Goal: Transaction & Acquisition: Purchase product/service

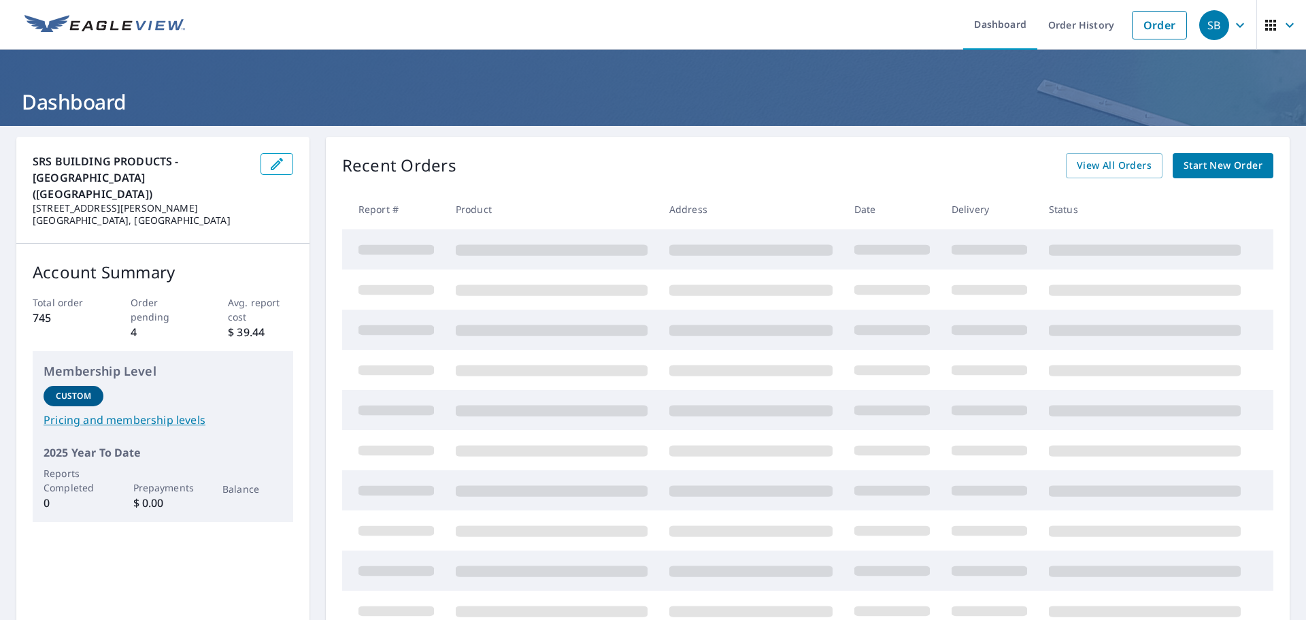
click at [1186, 166] on span "Start New Order" at bounding box center [1223, 165] width 79 height 17
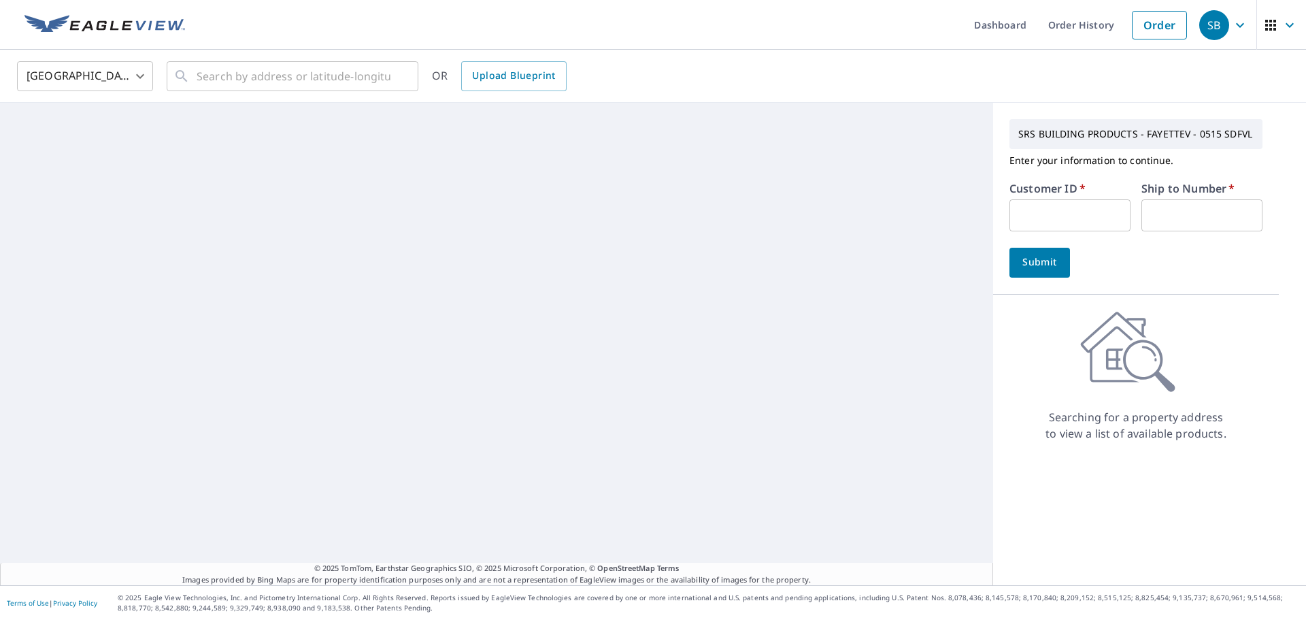
click at [1063, 207] on input "text" at bounding box center [1069, 215] width 121 height 32
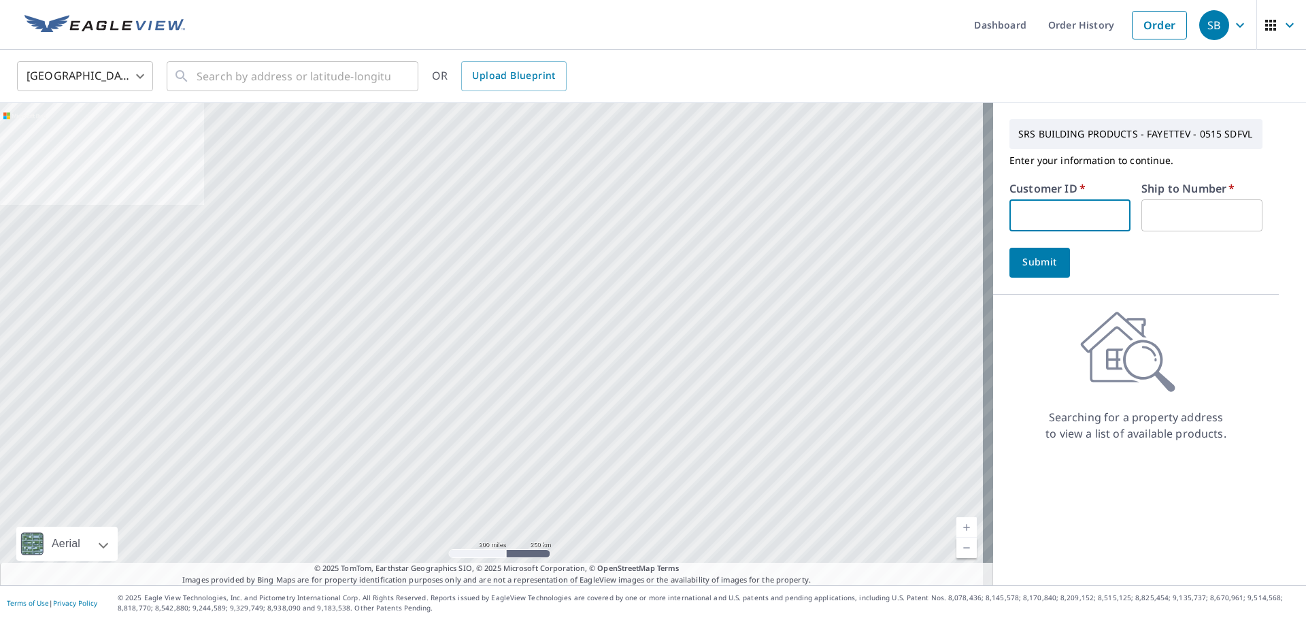
type input "S012067"
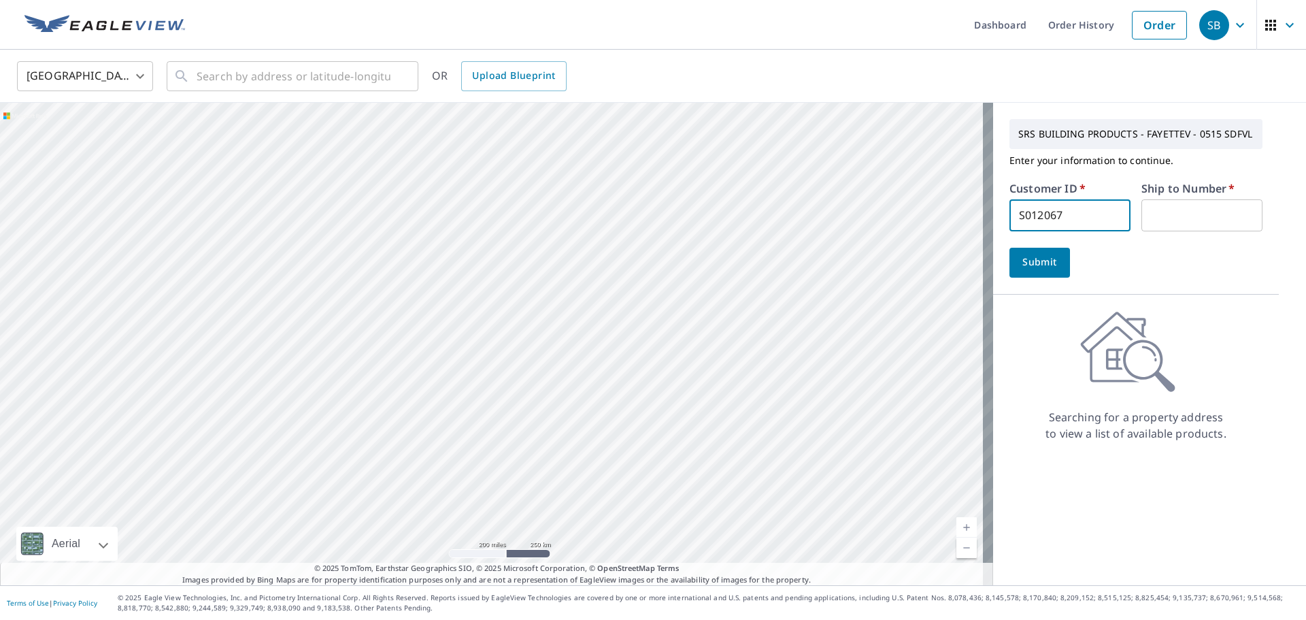
click at [1165, 211] on input "text" at bounding box center [1201, 215] width 121 height 32
type input "1"
click at [1034, 261] on span "Submit" at bounding box center [1039, 262] width 39 height 17
click at [256, 77] on input "text" at bounding box center [294, 76] width 194 height 38
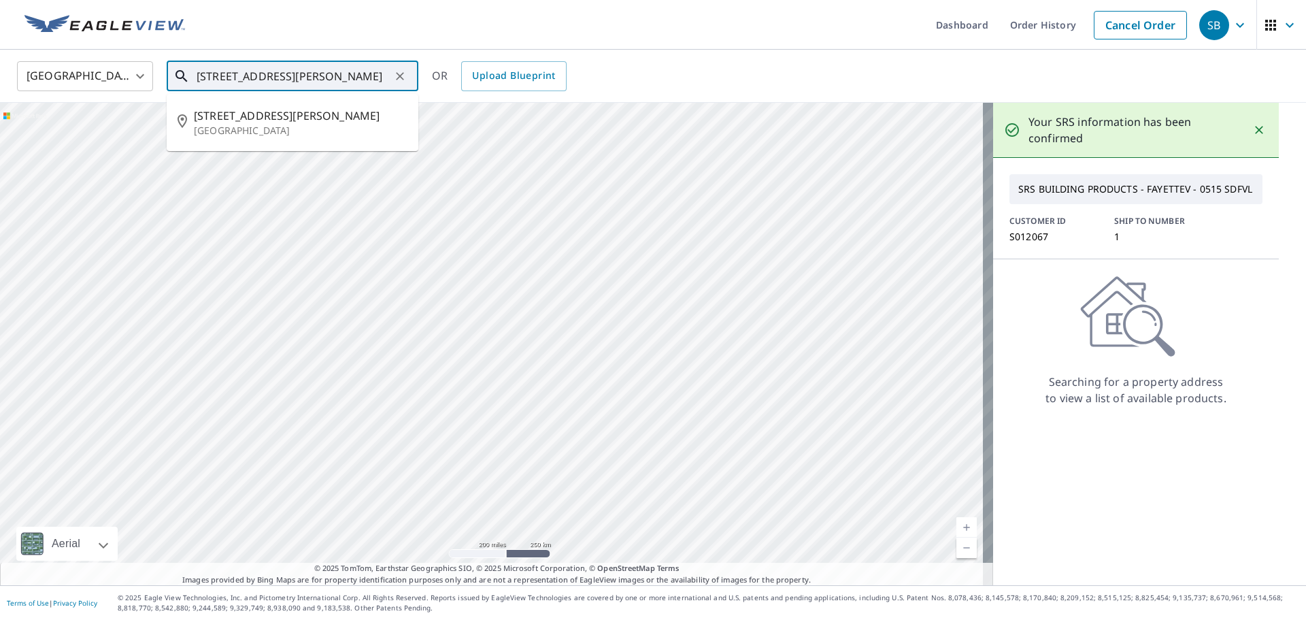
click at [258, 118] on span "[STREET_ADDRESS][PERSON_NAME]" at bounding box center [301, 115] width 214 height 16
type input "[STREET_ADDRESS][PERSON_NAME]"
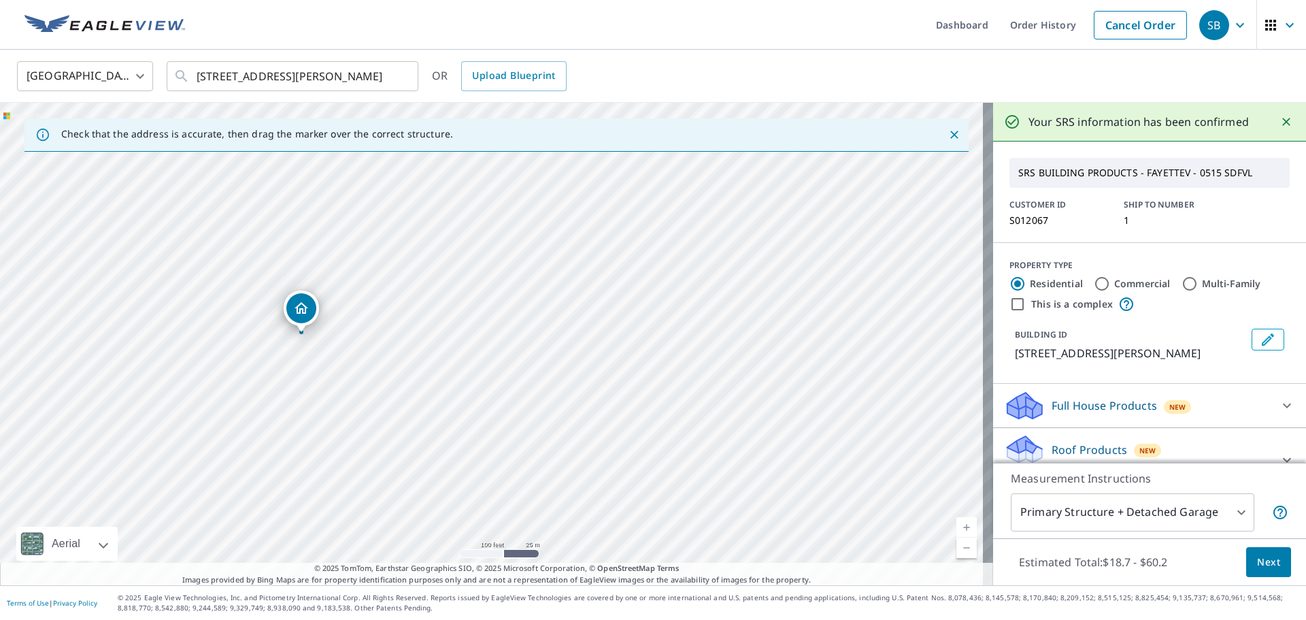
drag, startPoint x: 322, startPoint y: 318, endPoint x: 295, endPoint y: 316, distance: 27.2
drag, startPoint x: 374, startPoint y: 297, endPoint x: 273, endPoint y: 318, distance: 103.0
click at [273, 318] on div "[STREET_ADDRESS][PERSON_NAME]" at bounding box center [496, 344] width 993 height 482
drag, startPoint x: 492, startPoint y: 311, endPoint x: 463, endPoint y: 279, distance: 43.3
click at [1094, 283] on input "Commercial" at bounding box center [1102, 284] width 16 height 16
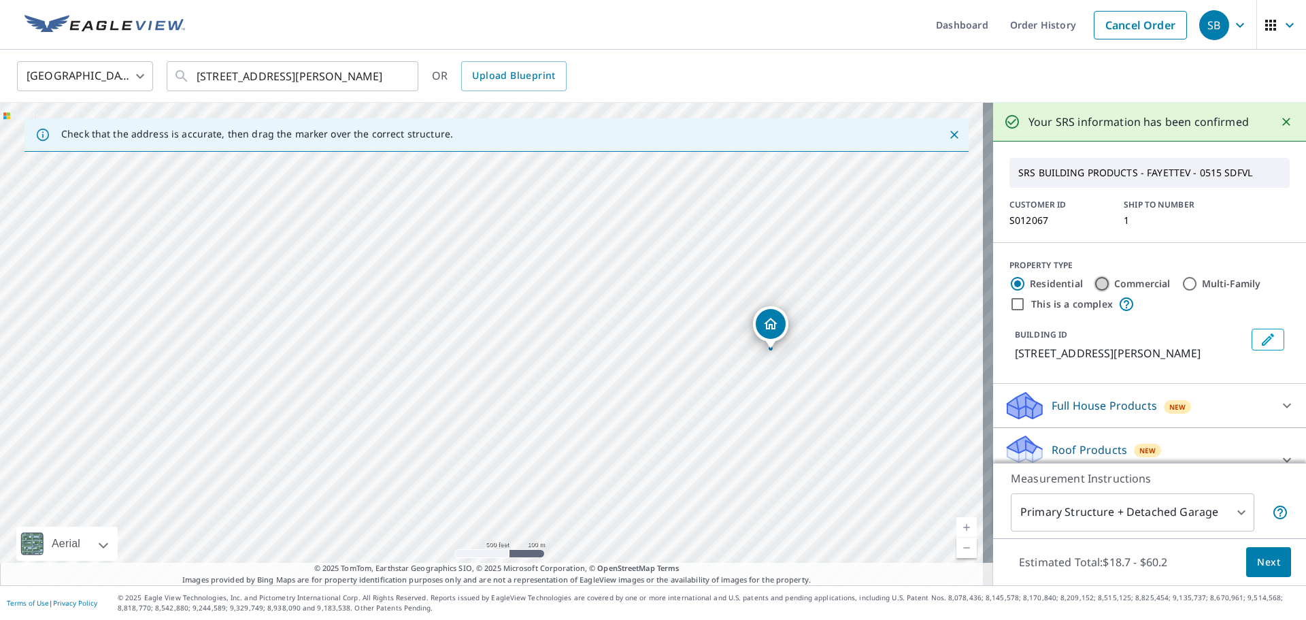
radio input "true"
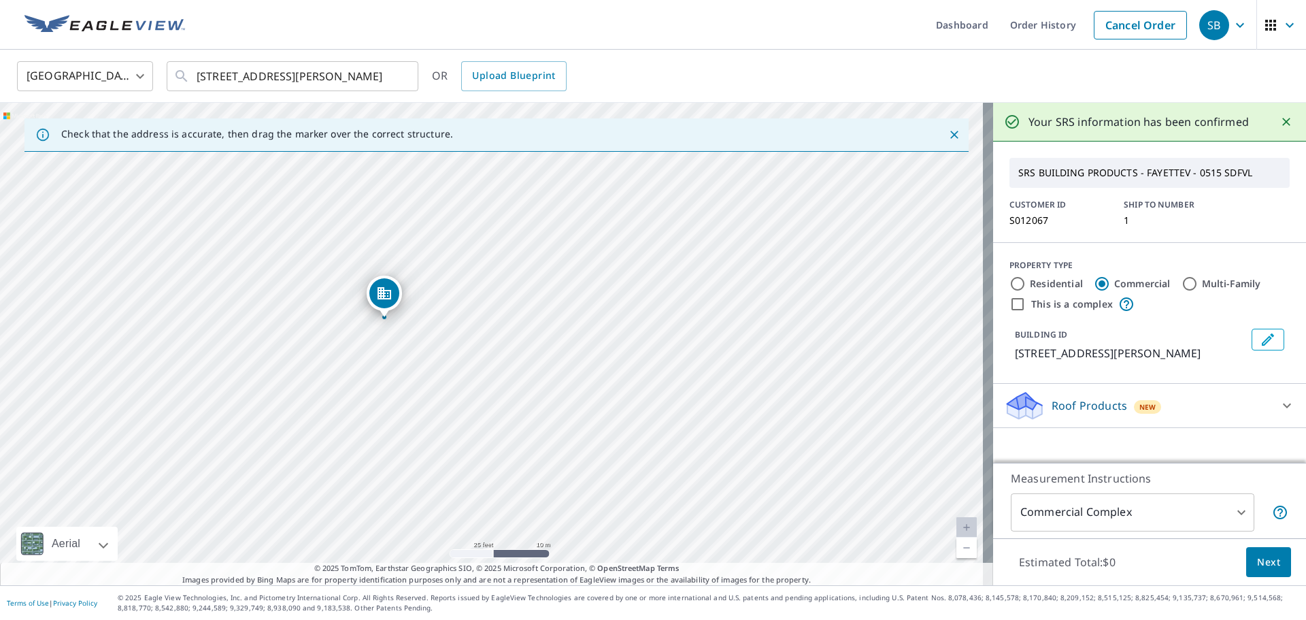
drag, startPoint x: 344, startPoint y: 331, endPoint x: 490, endPoint y: 273, distance: 157.9
click at [490, 273] on div "[STREET_ADDRESS][PERSON_NAME]" at bounding box center [496, 344] width 993 height 482
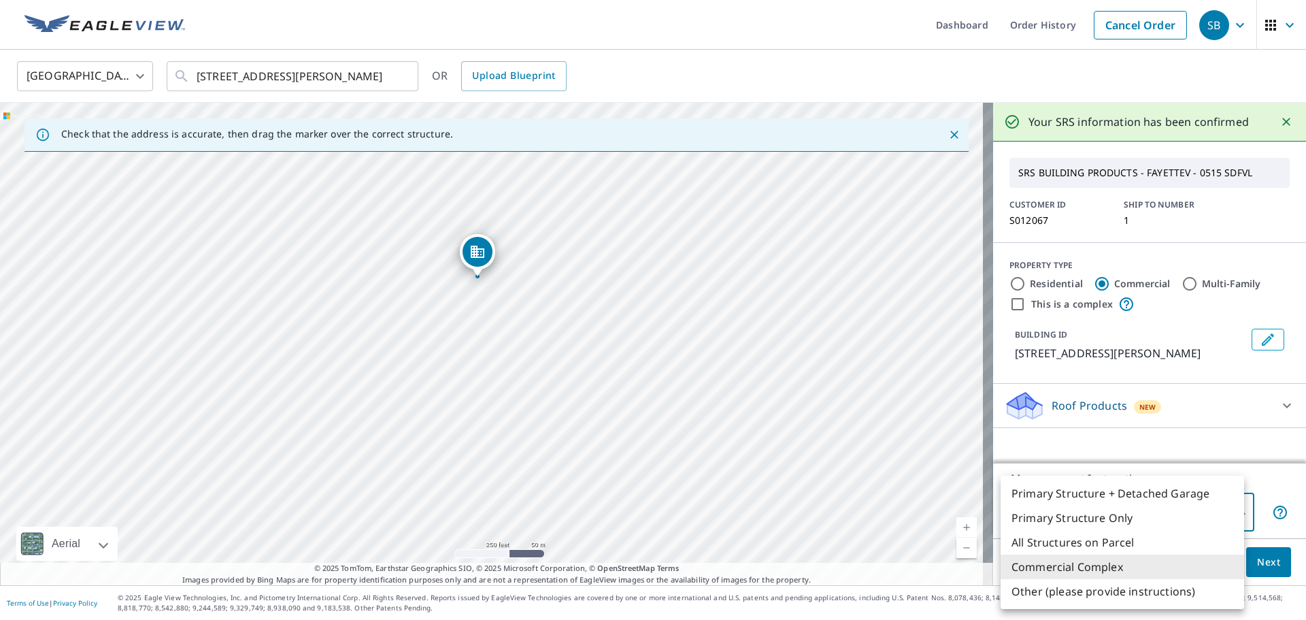
click at [1233, 512] on body "SB SB Dashboard Order History Cancel Order SB [GEOGRAPHIC_DATA] [GEOGRAPHIC_DAT…" at bounding box center [653, 310] width 1306 height 620
click at [1128, 538] on li "All Structures on Parcel" at bounding box center [1123, 542] width 244 height 24
type input "3"
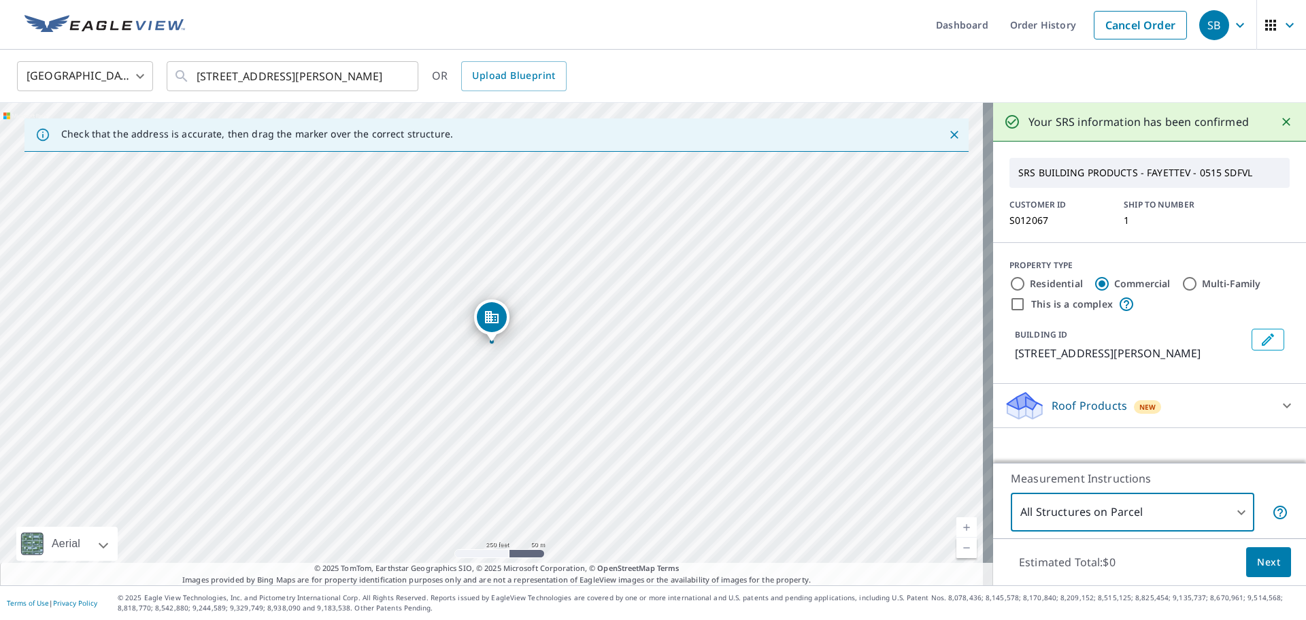
click at [1263, 561] on span "Next" at bounding box center [1268, 562] width 23 height 17
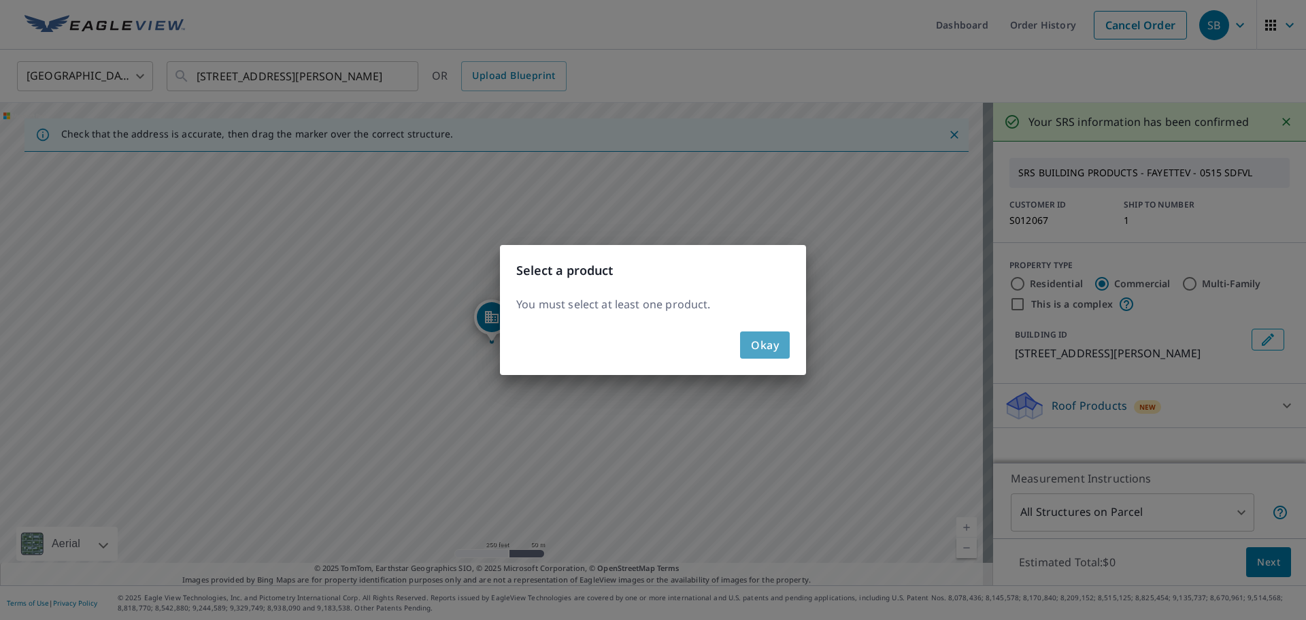
click at [773, 346] on span "Okay" at bounding box center [765, 344] width 28 height 19
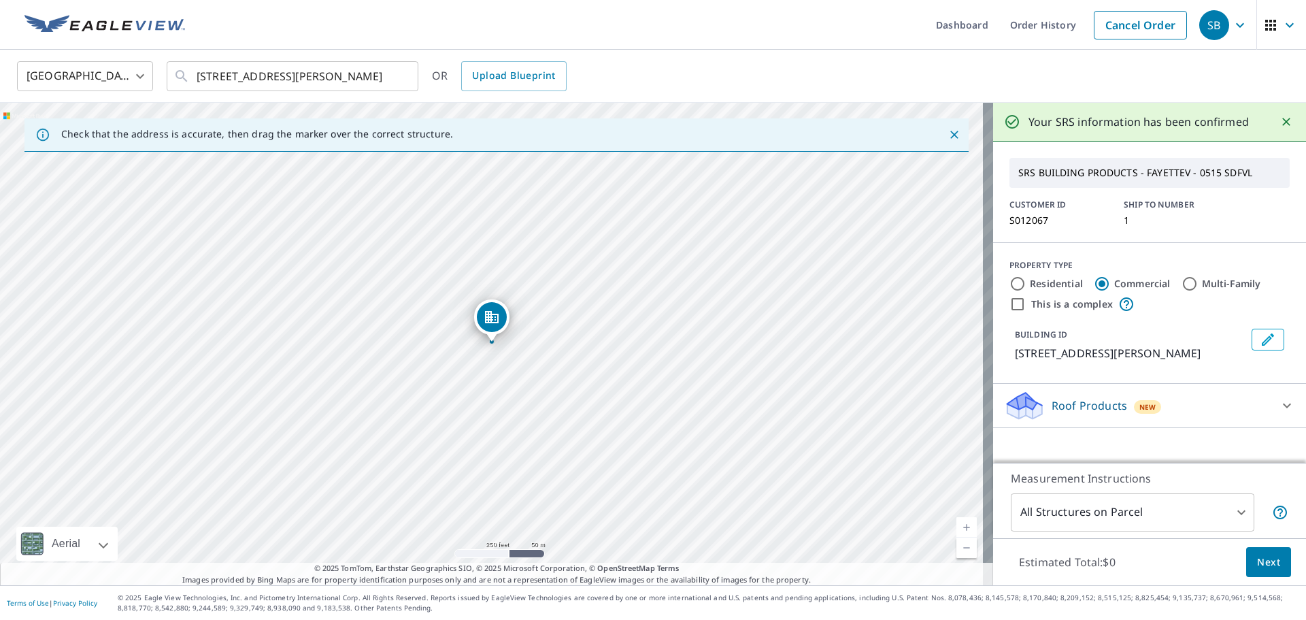
click at [1186, 514] on body "SB SB Dashboard Order History Cancel Order SB [GEOGRAPHIC_DATA] [GEOGRAPHIC_DAT…" at bounding box center [653, 310] width 1306 height 620
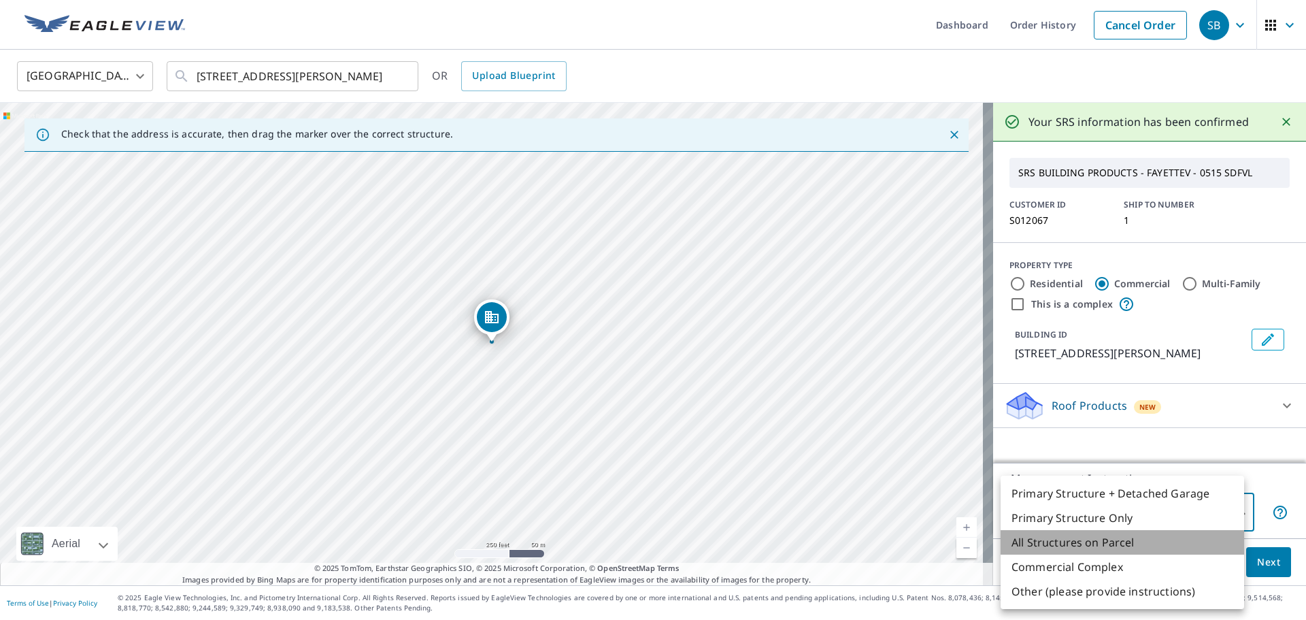
click at [1093, 547] on li "All Structures on Parcel" at bounding box center [1123, 542] width 244 height 24
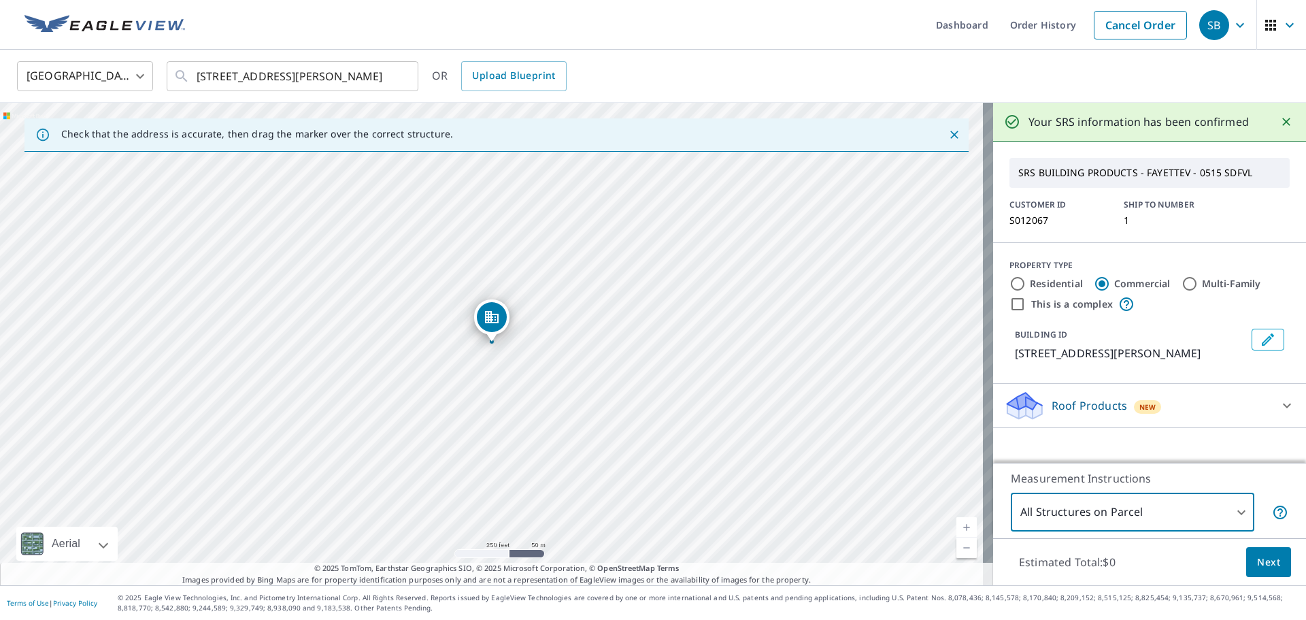
click at [1257, 555] on span "Next" at bounding box center [1268, 562] width 23 height 17
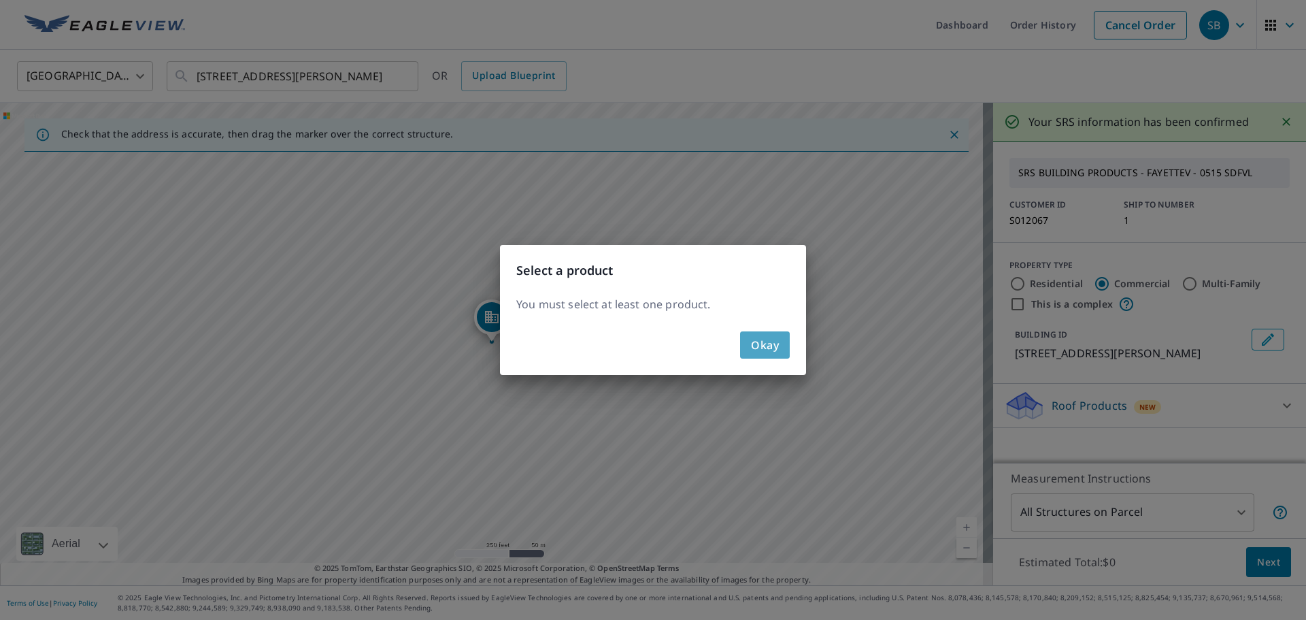
click at [777, 354] on button "Okay" at bounding box center [765, 344] width 50 height 27
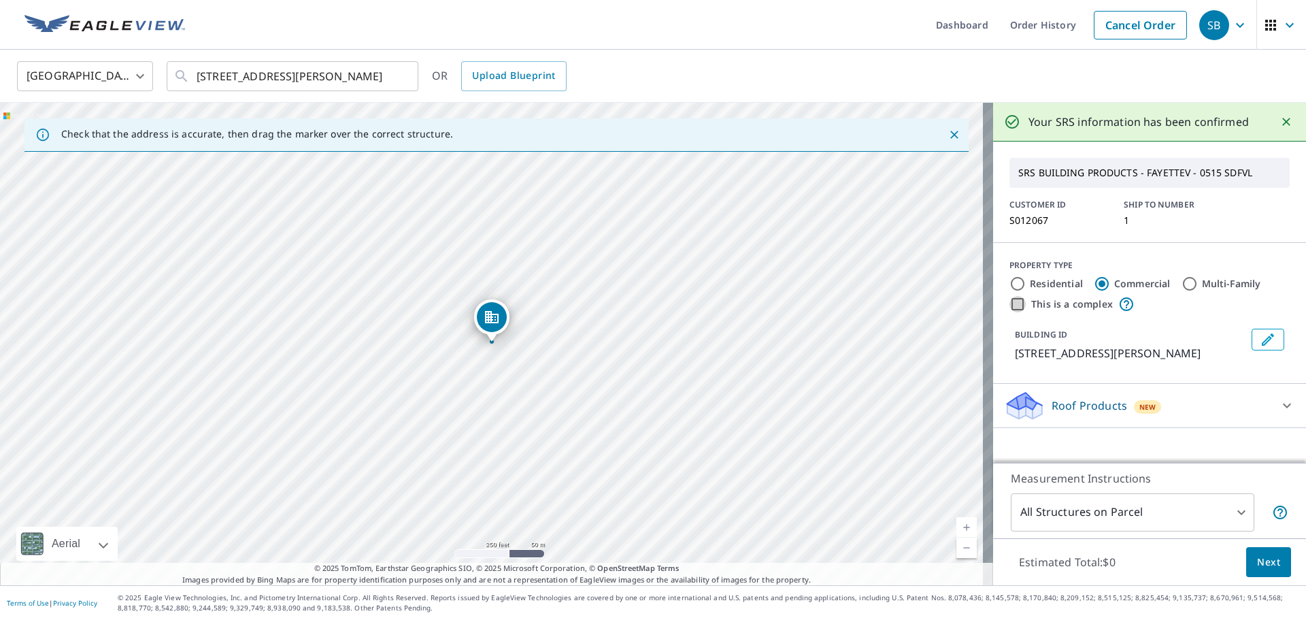
click at [1009, 305] on input "This is a complex" at bounding box center [1017, 304] width 16 height 16
checkbox input "true"
type input "4"
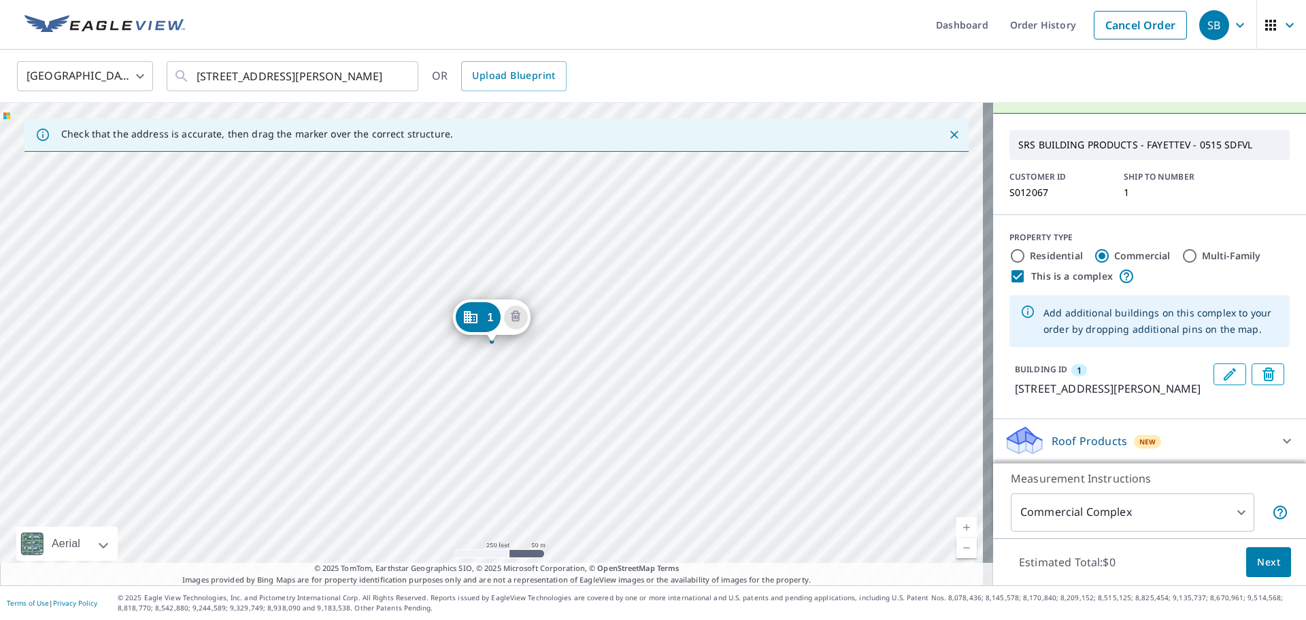
scroll to position [29, 0]
drag, startPoint x: 485, startPoint y: 318, endPoint x: 510, endPoint y: 349, distance: 39.7
click at [471, 290] on div "1 [STREET_ADDRESS][PERSON_NAME]" at bounding box center [496, 344] width 993 height 482
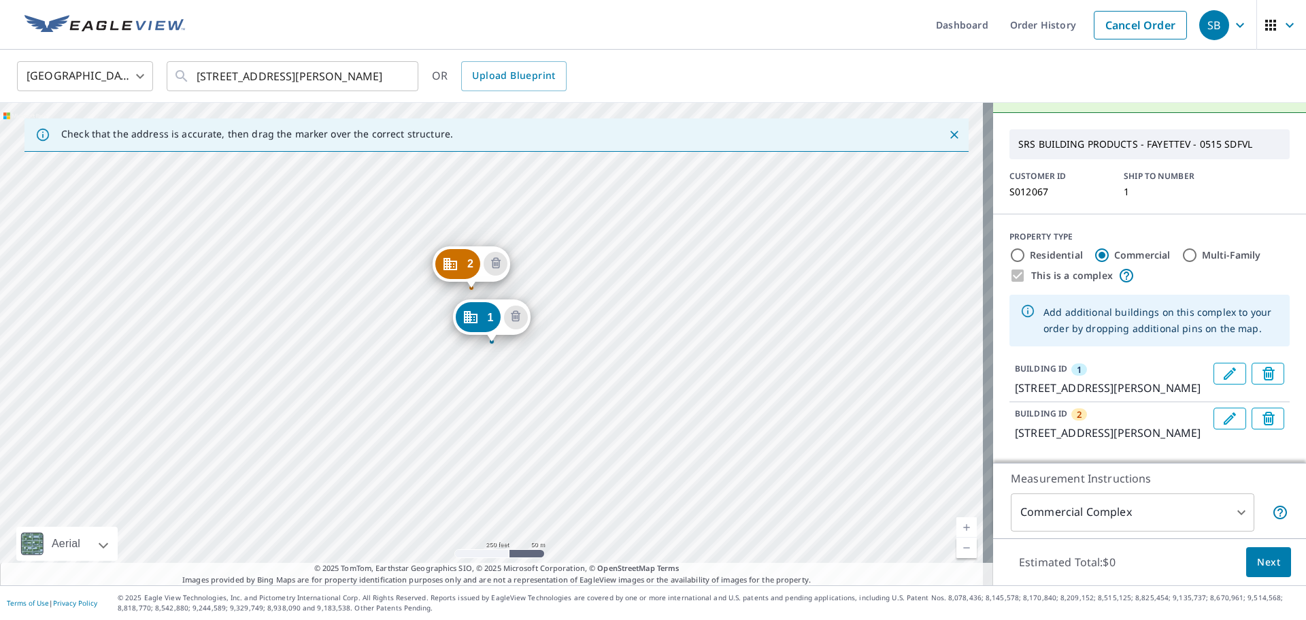
click at [421, 297] on div "2 [STREET_ADDRESS][PERSON_NAME] 1 [STREET_ADDRESS][PERSON_NAME]" at bounding box center [496, 344] width 993 height 482
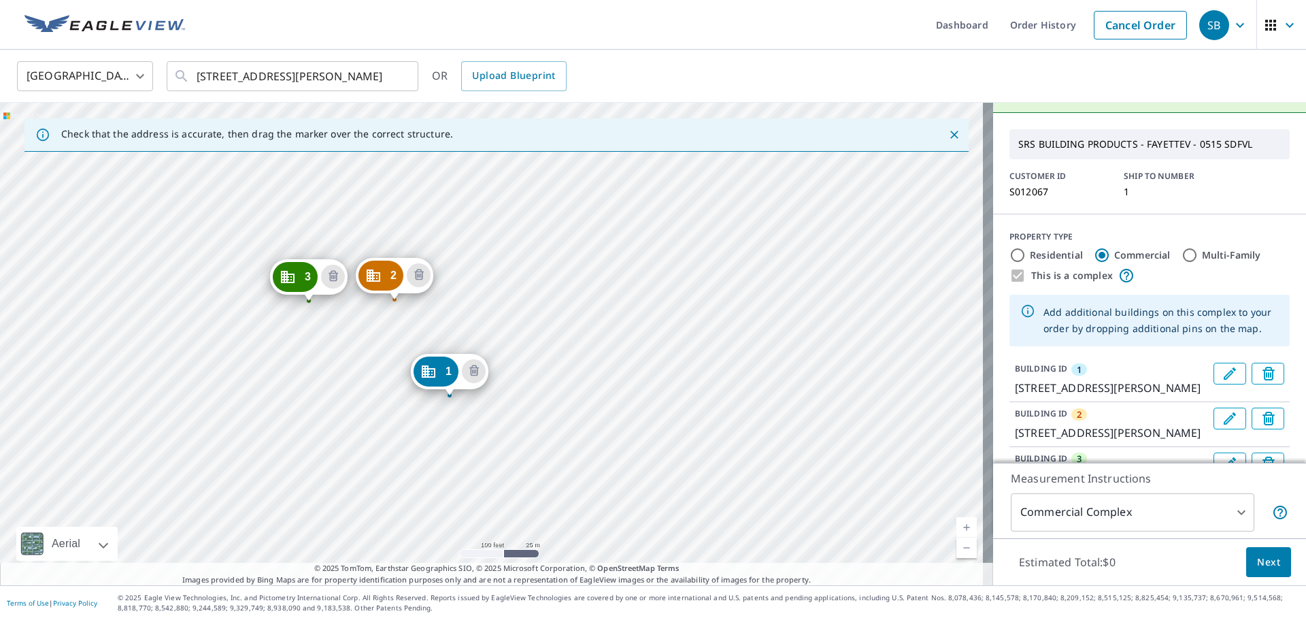
drag, startPoint x: 412, startPoint y: 269, endPoint x: 397, endPoint y: 280, distance: 18.5
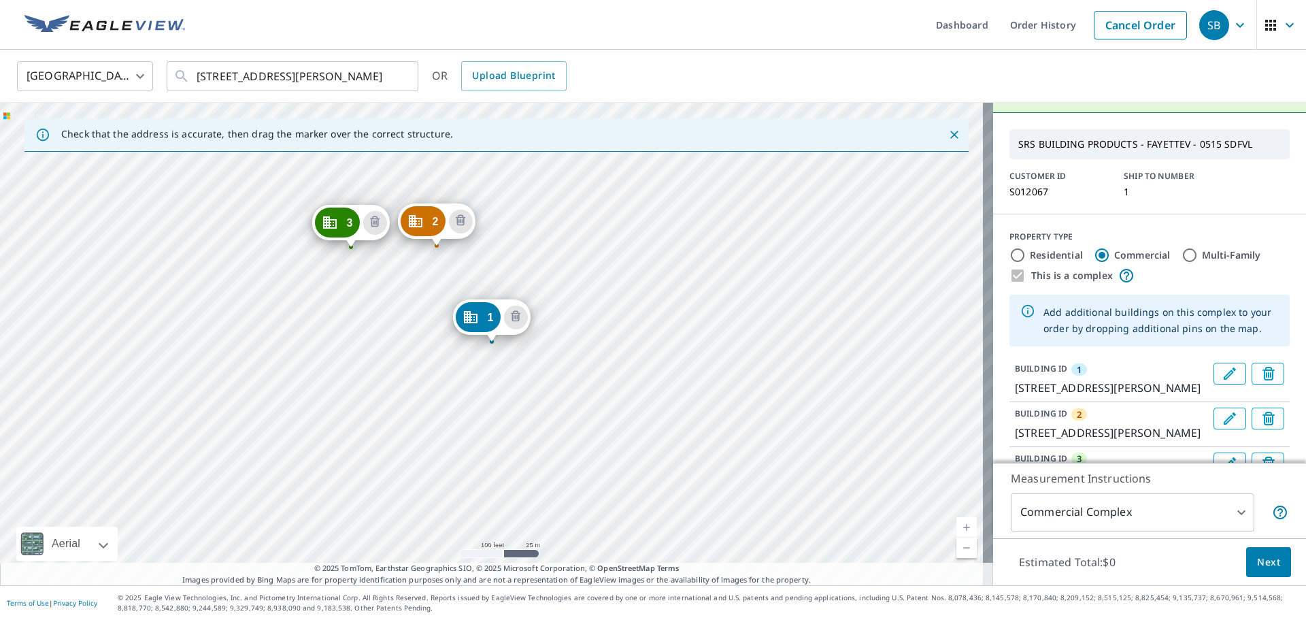
click at [530, 221] on div "2 [STREET_ADDRESS][PERSON_NAME] 3 [STREET_ADDRESS][PERSON_NAME] 1 [STREET_ADDRE…" at bounding box center [496, 344] width 993 height 482
click at [394, 193] on div "2 [STREET_ADDRESS][PERSON_NAME] 3 [STREET_ADDRESS][PERSON_NAME] 4 [STREET_ADDRE…" at bounding box center [496, 344] width 993 height 482
click at [1261, 552] on button "Next" at bounding box center [1268, 562] width 45 height 31
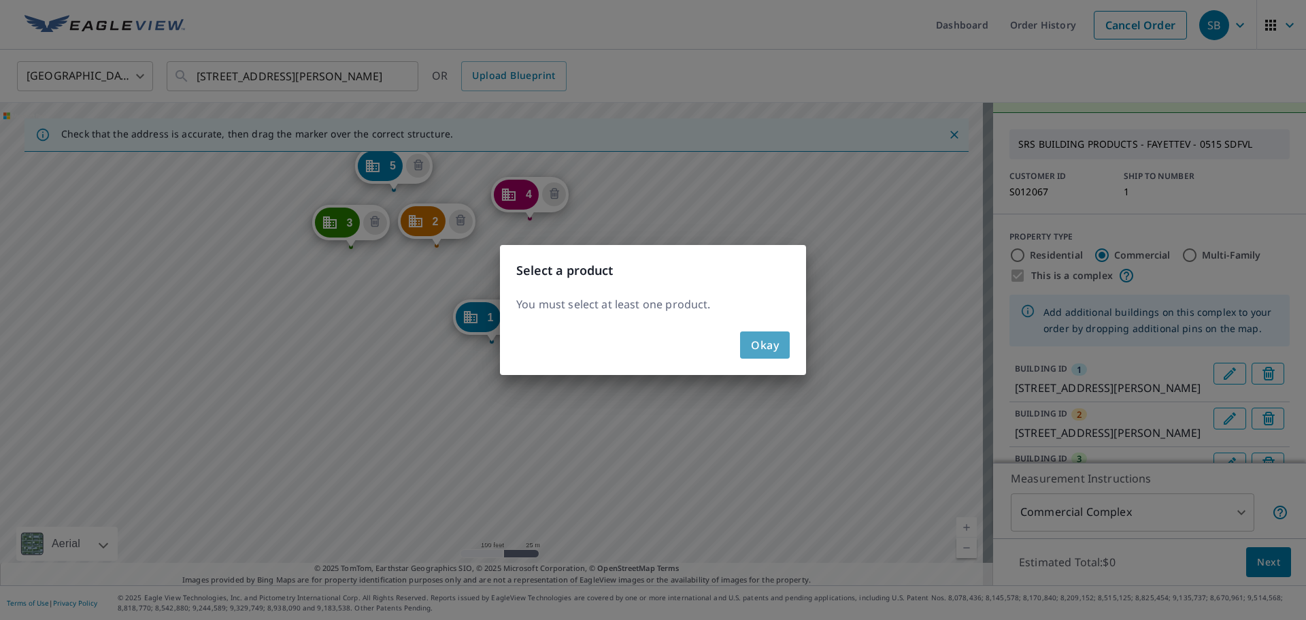
click at [786, 355] on button "Okay" at bounding box center [765, 344] width 50 height 27
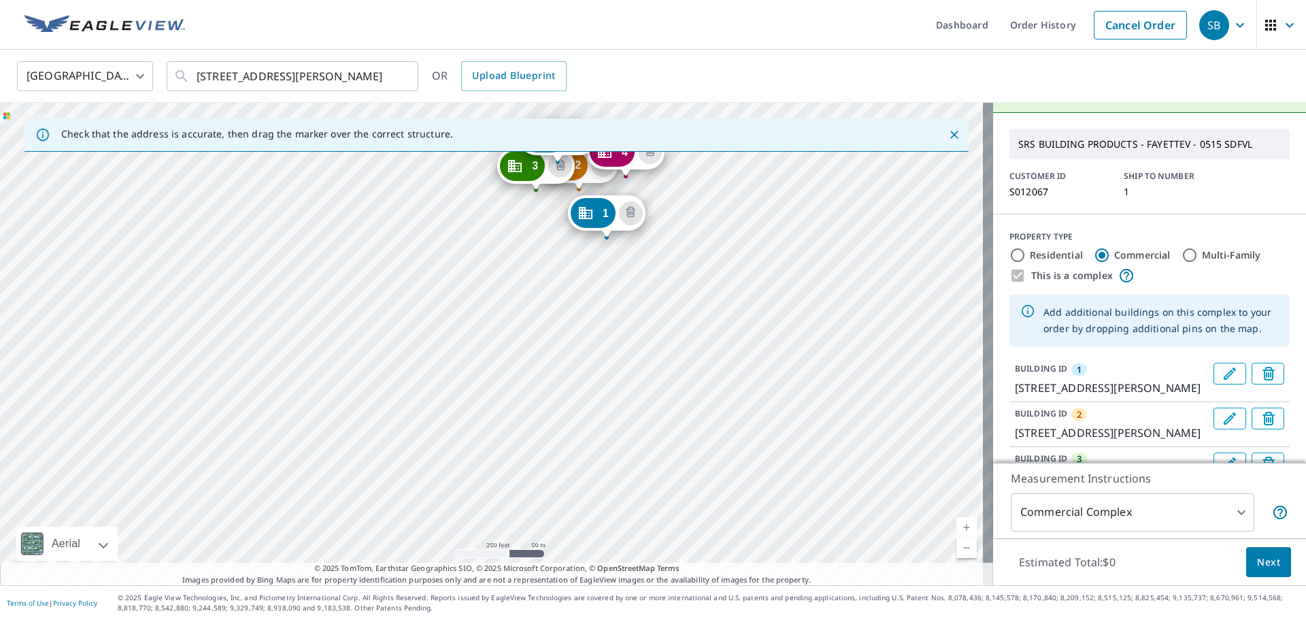
drag, startPoint x: 770, startPoint y: 367, endPoint x: 723, endPoint y: 305, distance: 77.7
click at [723, 305] on div "2 [STREET_ADDRESS][PERSON_NAME] 3 [STREET_ADDRESS][PERSON_NAME] 4 [STREET_ADDRE…" at bounding box center [496, 344] width 993 height 482
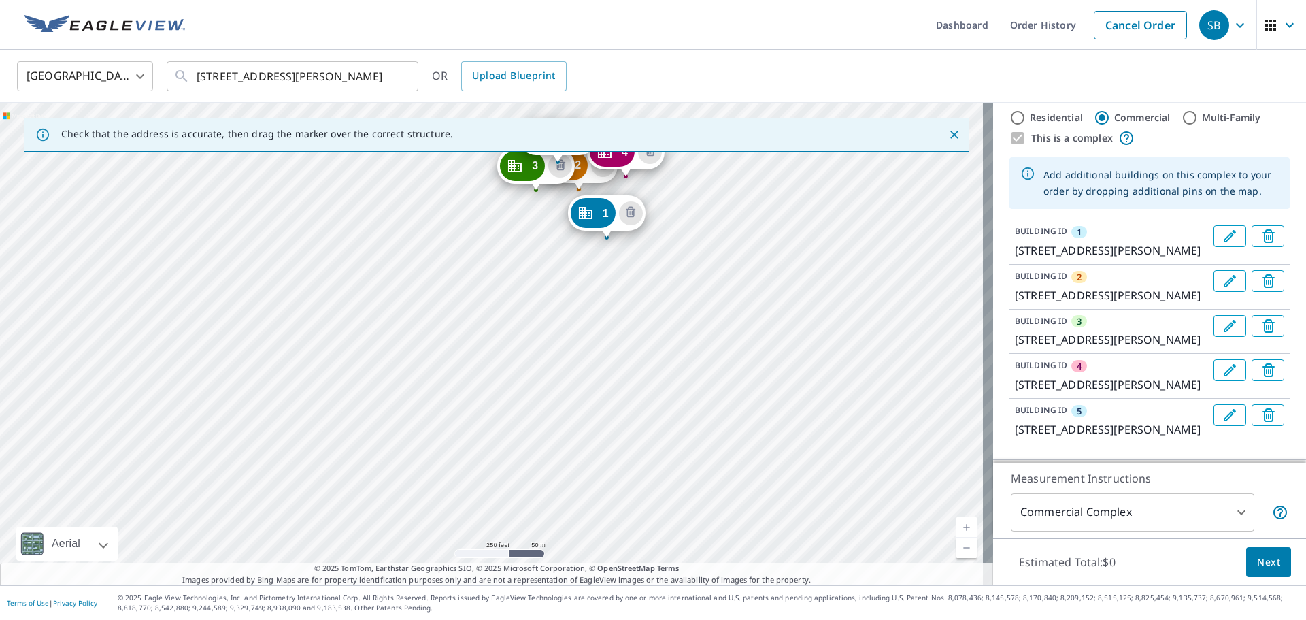
scroll to position [207, 0]
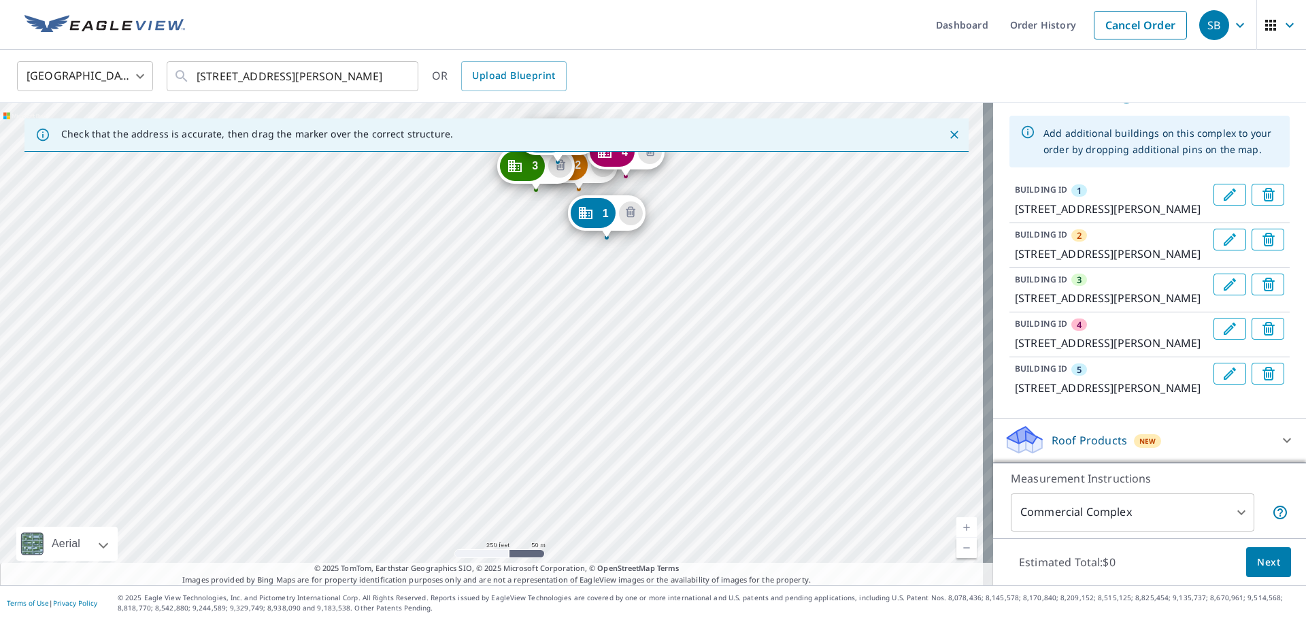
click at [1279, 438] on icon at bounding box center [1287, 440] width 16 height 16
click at [1224, 373] on icon "Edit building 5" at bounding box center [1230, 373] width 12 height 12
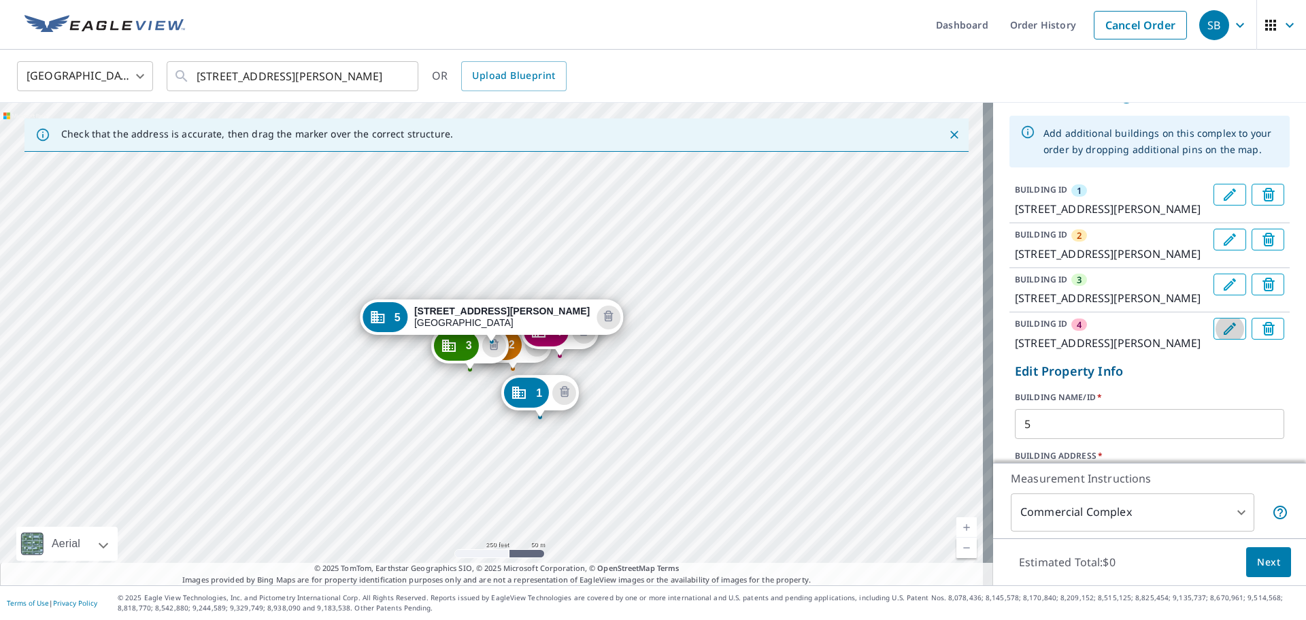
click at [1222, 335] on icon "Edit building 4" at bounding box center [1230, 328] width 16 height 16
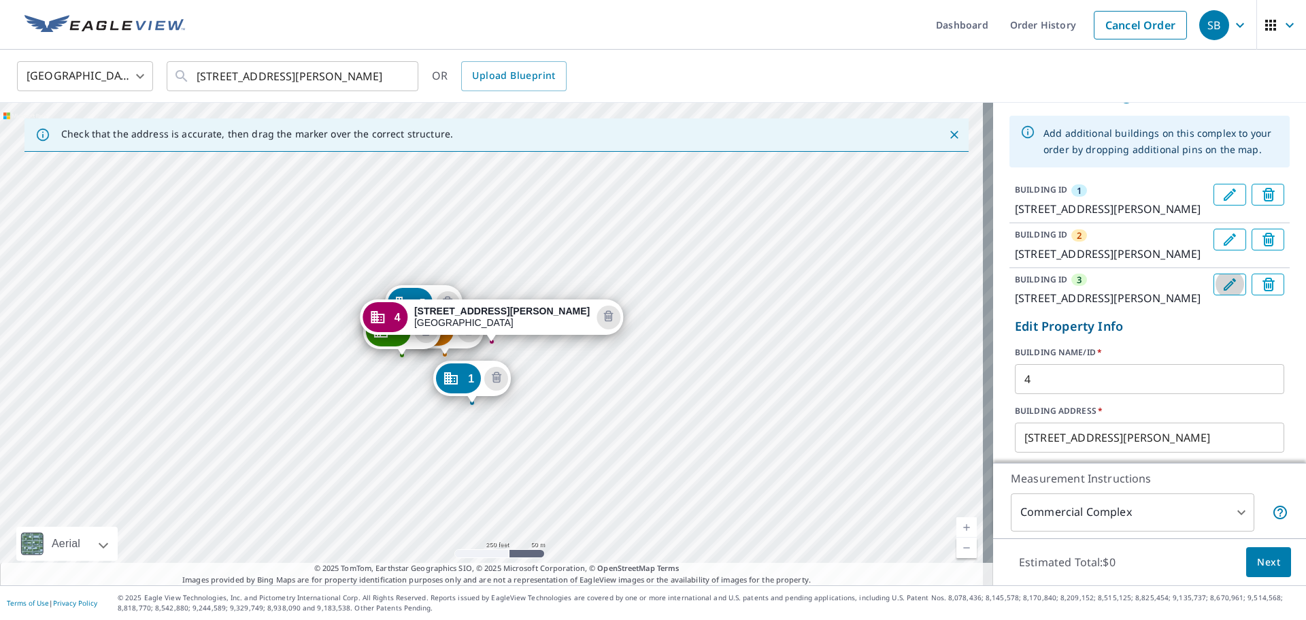
click at [1224, 289] on icon "Edit building 3" at bounding box center [1230, 284] width 12 height 12
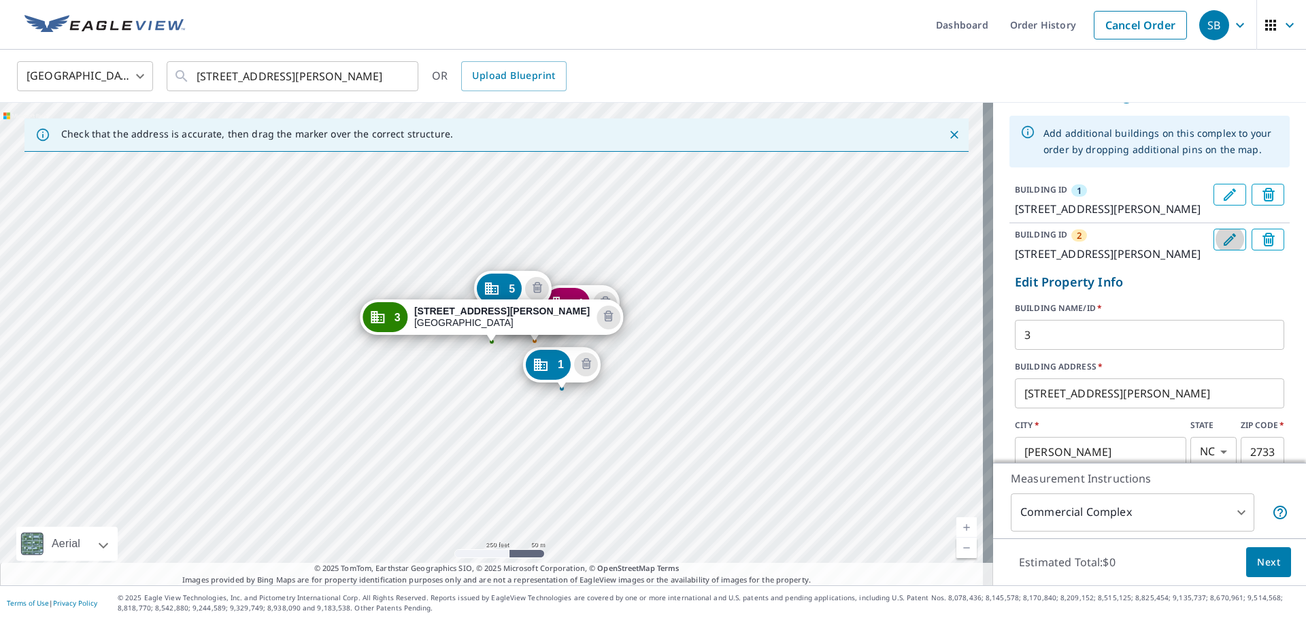
click at [1222, 239] on icon "Edit building 2" at bounding box center [1230, 239] width 16 height 16
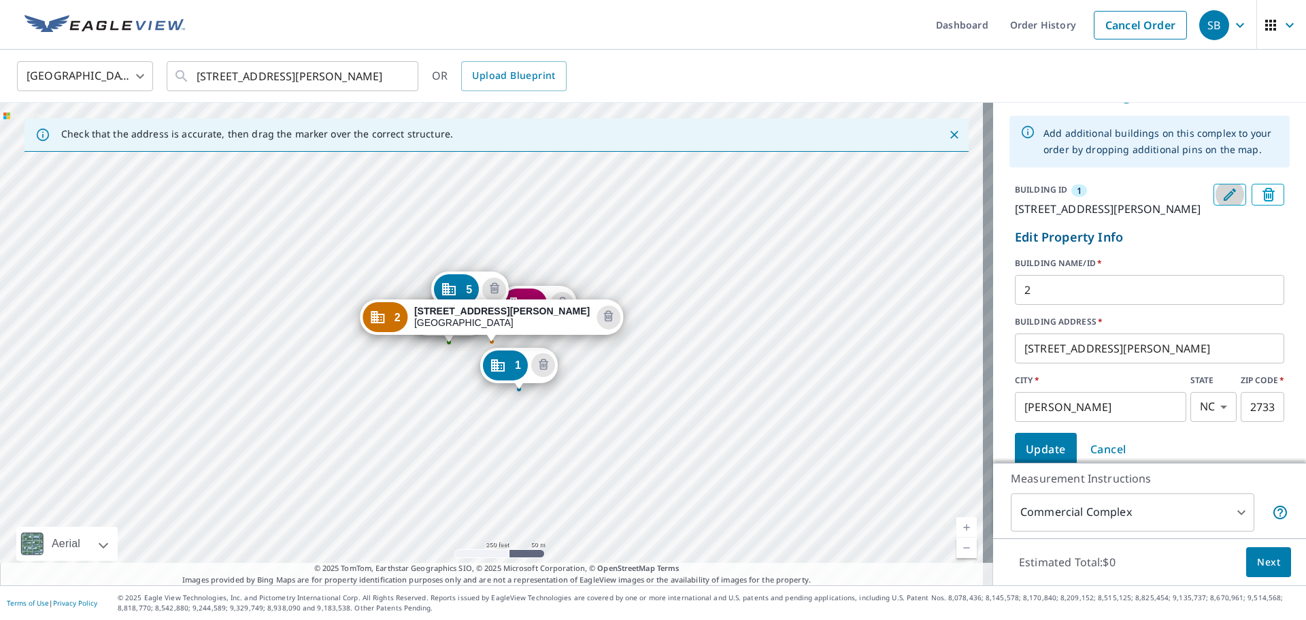
click at [1222, 194] on icon "Edit building 1" at bounding box center [1230, 194] width 16 height 16
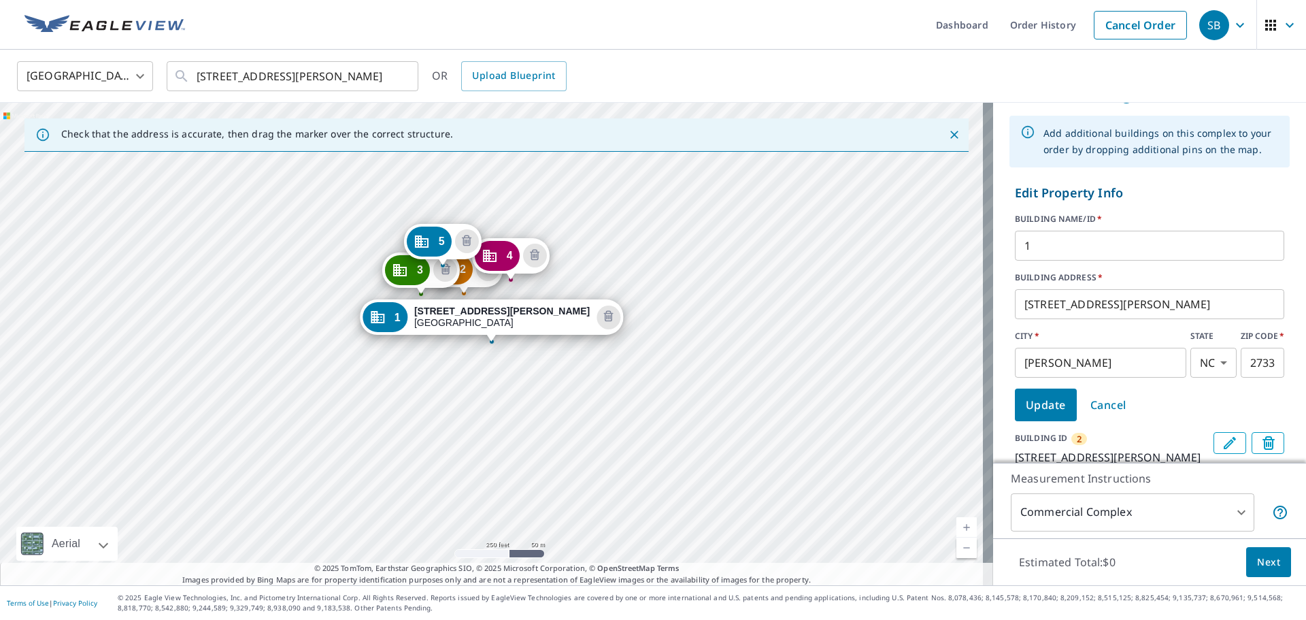
click at [1266, 565] on span "Next" at bounding box center [1268, 562] width 23 height 17
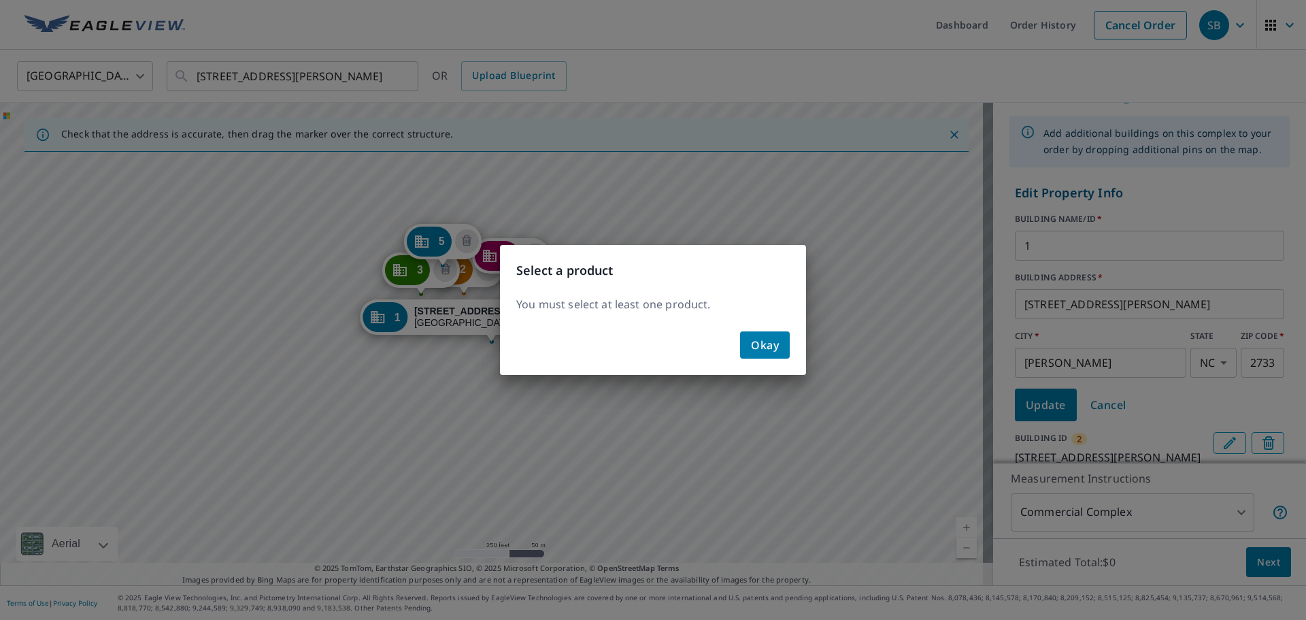
click at [786, 354] on button "Okay" at bounding box center [765, 344] width 50 height 27
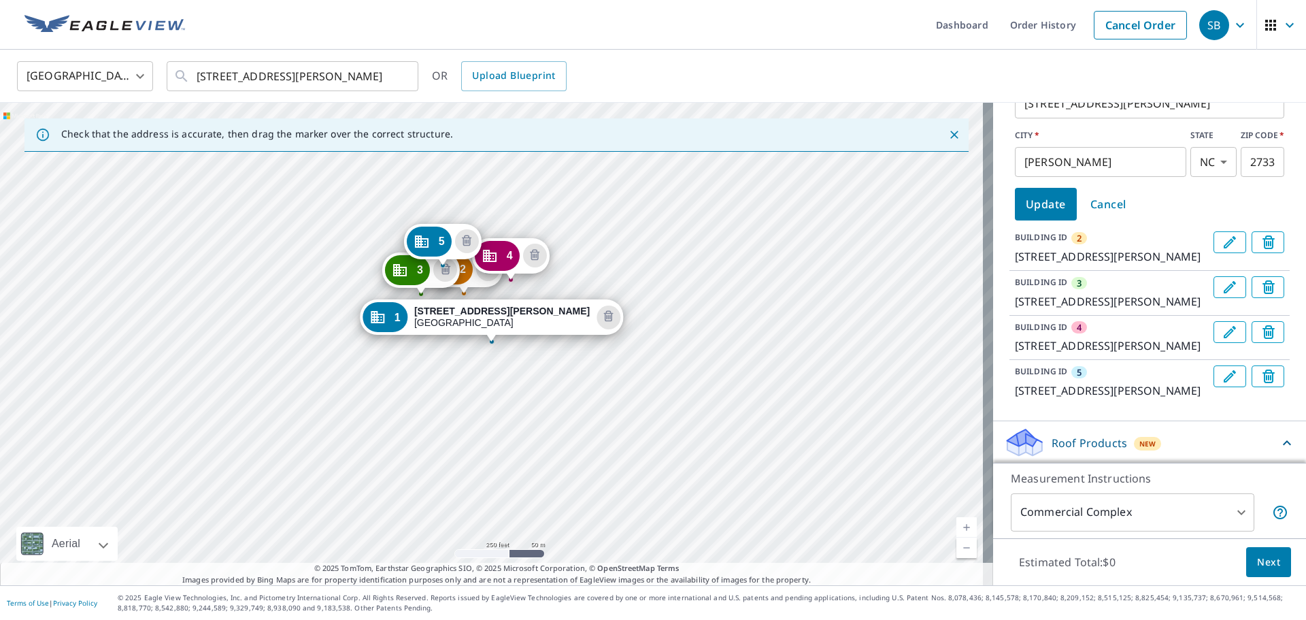
scroll to position [526, 0]
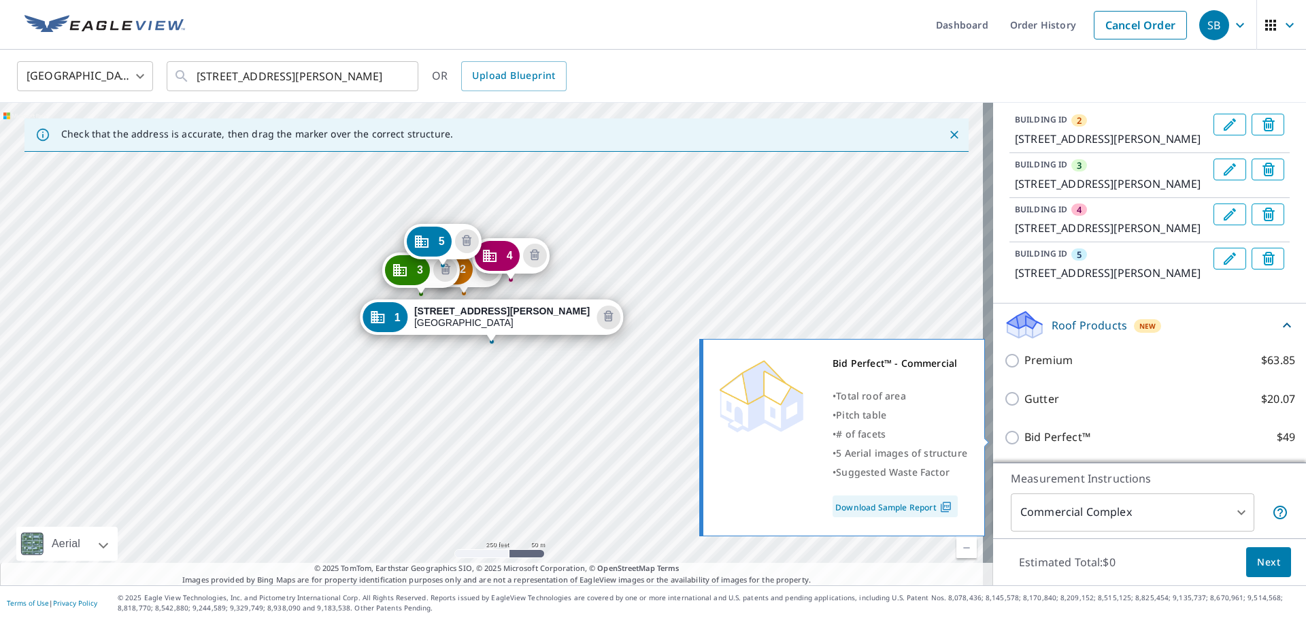
click at [1005, 434] on input "Bid Perfect™ $49" at bounding box center [1014, 437] width 20 height 16
checkbox input "true"
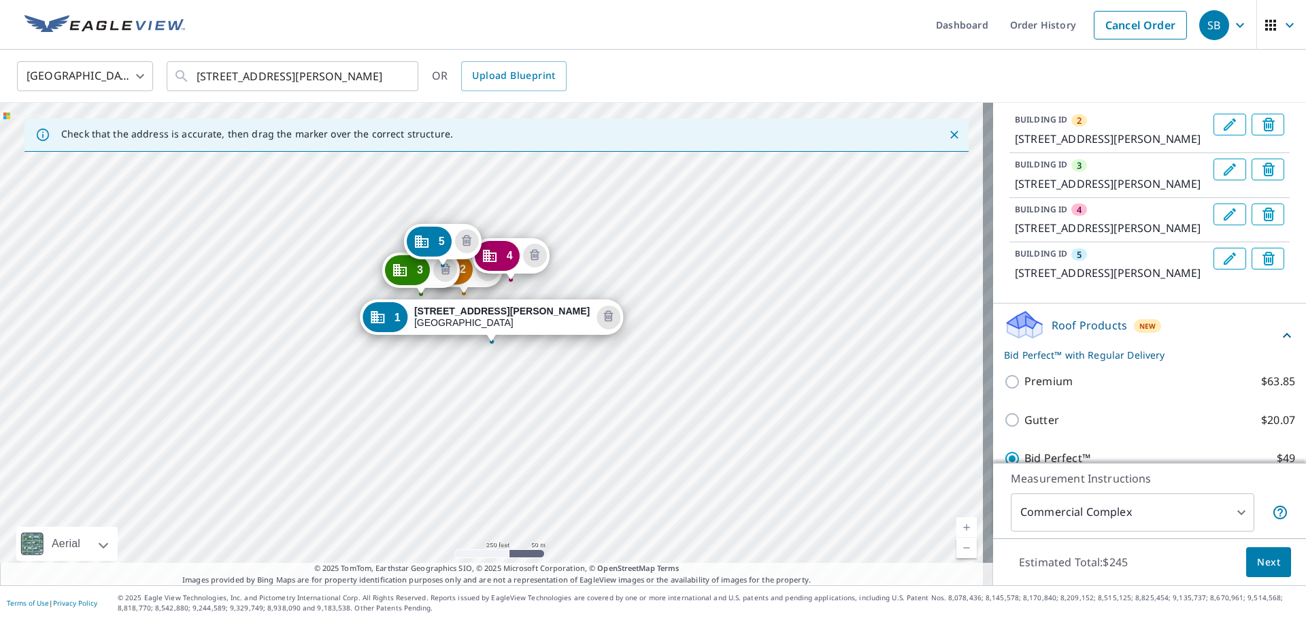
scroll to position [577, 0]
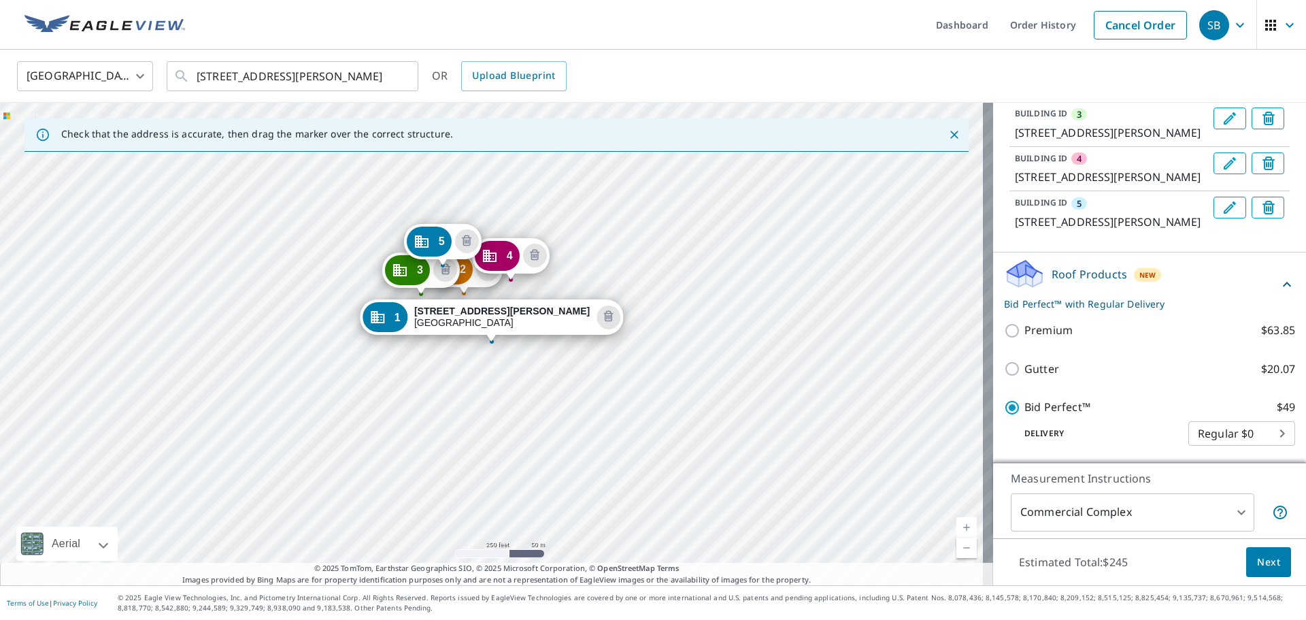
click at [1257, 563] on span "Next" at bounding box center [1268, 562] width 23 height 17
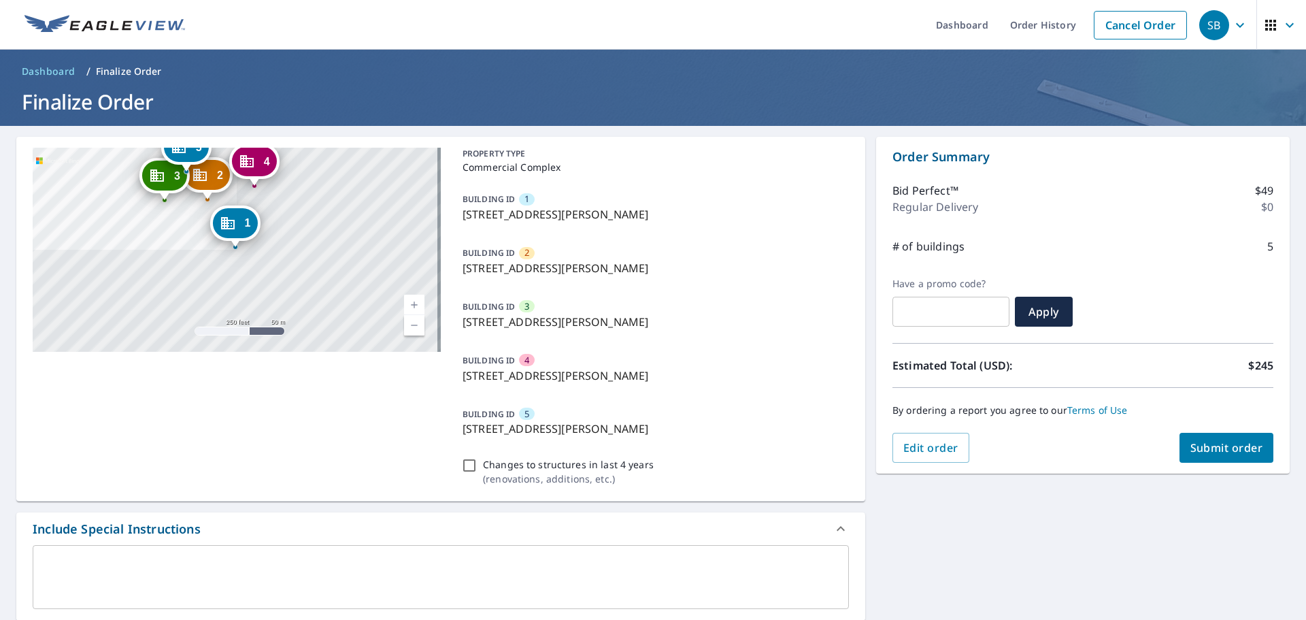
drag, startPoint x: 653, startPoint y: 432, endPoint x: 459, endPoint y: 429, distance: 193.9
click at [463, 429] on p "[STREET_ADDRESS][PERSON_NAME]" at bounding box center [653, 428] width 381 height 16
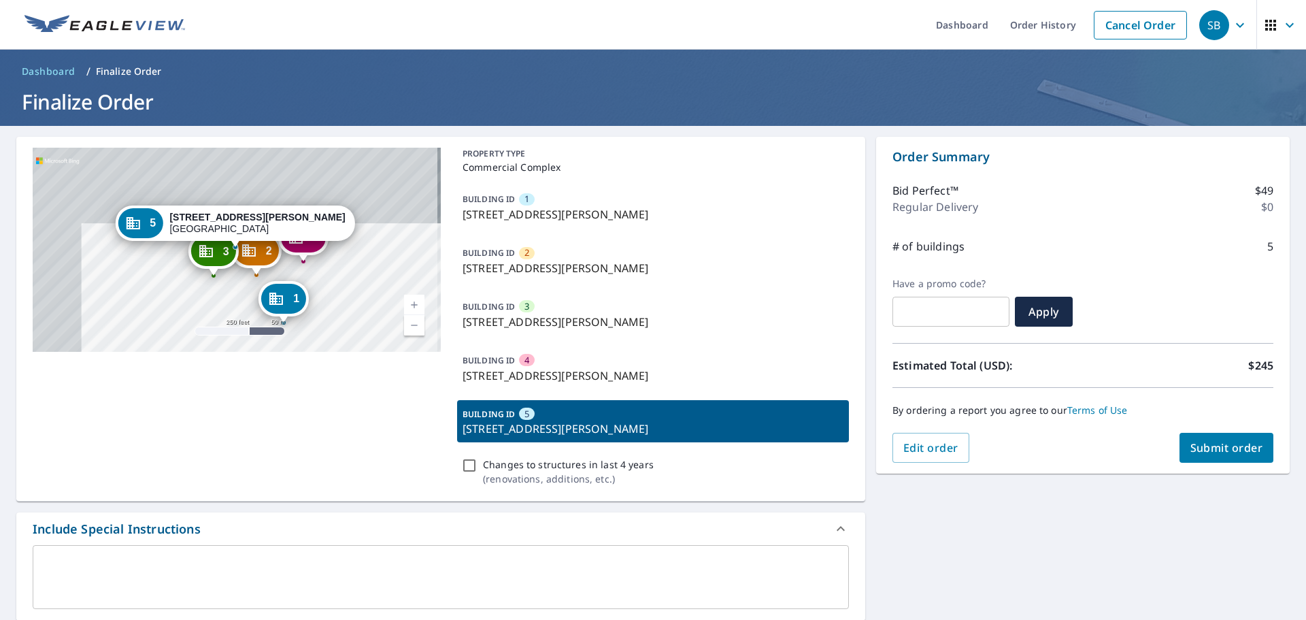
click at [437, 397] on div "1 [STREET_ADDRESS][PERSON_NAME] 2 [STREET_ADDRESS][PERSON_NAME] 3 [STREET_ADDRE…" at bounding box center [440, 319] width 849 height 365
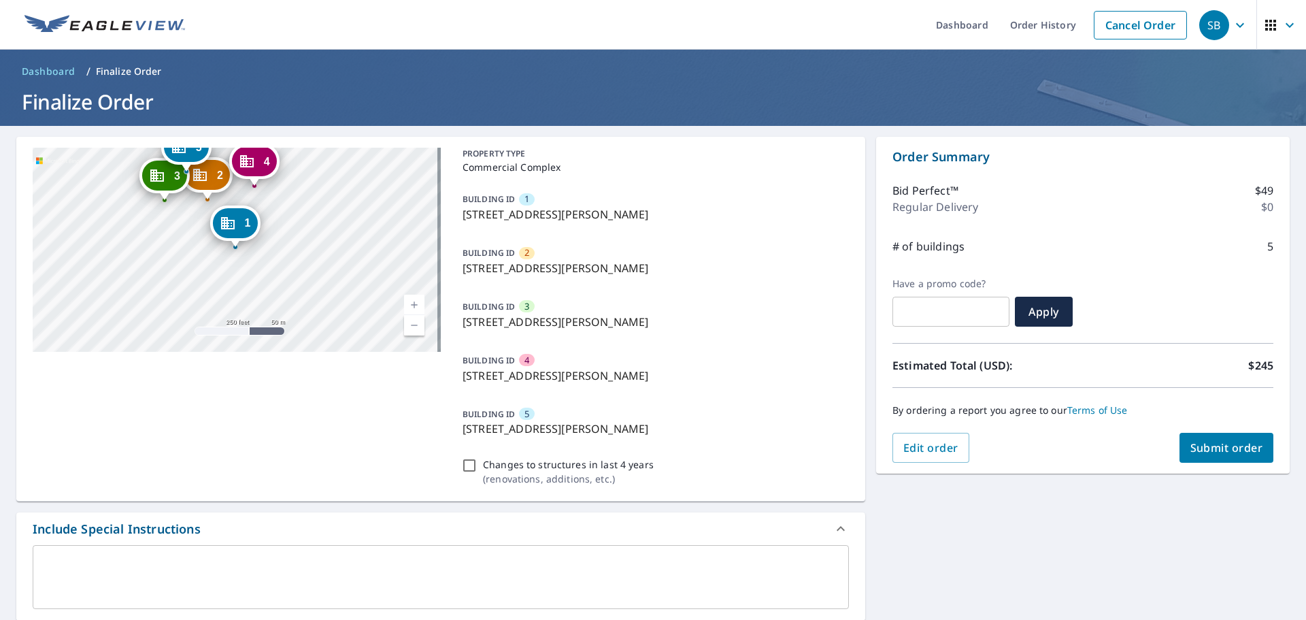
drag, startPoint x: 660, startPoint y: 214, endPoint x: 459, endPoint y: 493, distance: 343.6
click at [459, 493] on div "2 [STREET_ADDRESS][PERSON_NAME] 3 [STREET_ADDRESS][PERSON_NAME] 4 [STREET_ADDRE…" at bounding box center [440, 319] width 849 height 365
click at [642, 218] on p "[STREET_ADDRESS][PERSON_NAME]" at bounding box center [653, 214] width 381 height 16
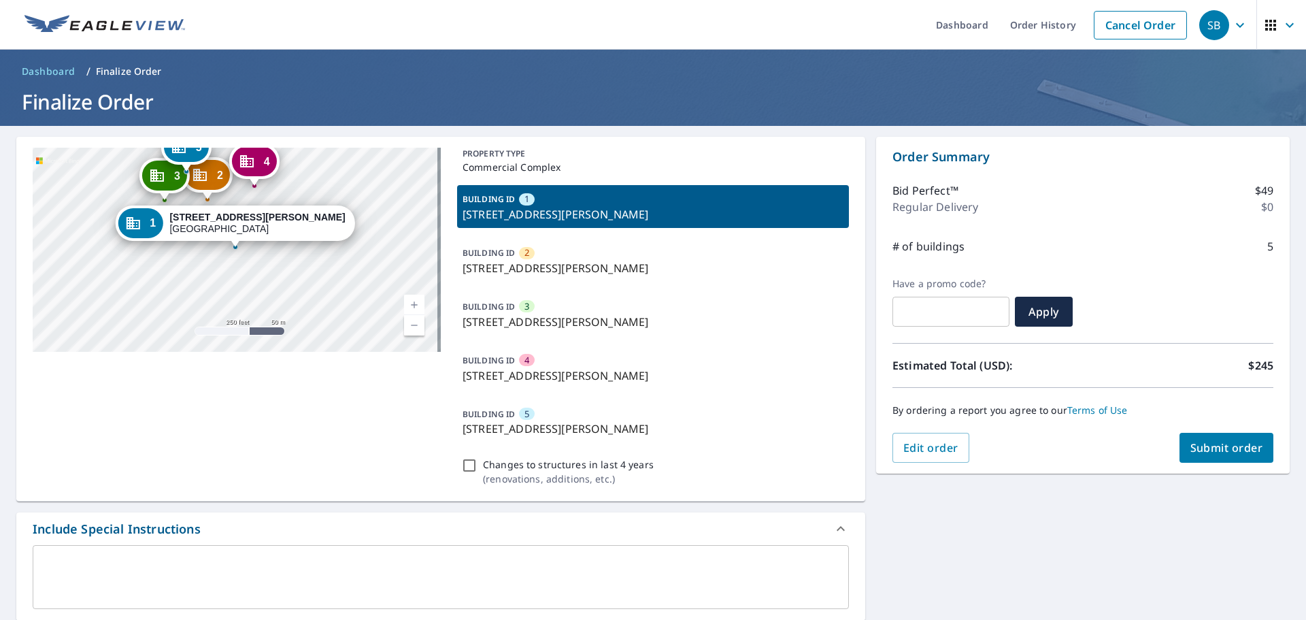
drag, startPoint x: 642, startPoint y: 218, endPoint x: 618, endPoint y: 433, distance: 216.4
click at [618, 433] on div "PROPERTY [GEOGRAPHIC_DATA] ID 1 [STREET_ADDRESS][PERSON_NAME] BUILDING ID [GEOG…" at bounding box center [653, 319] width 392 height 342
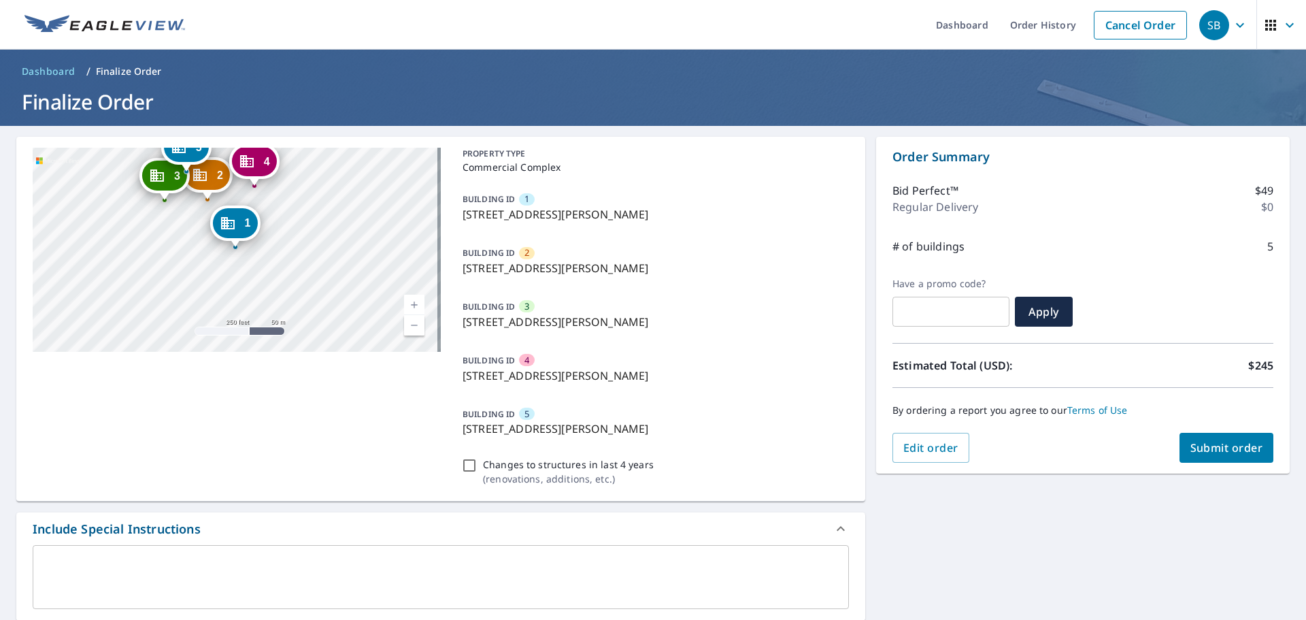
click at [679, 214] on p "[STREET_ADDRESS][PERSON_NAME]" at bounding box center [653, 214] width 381 height 16
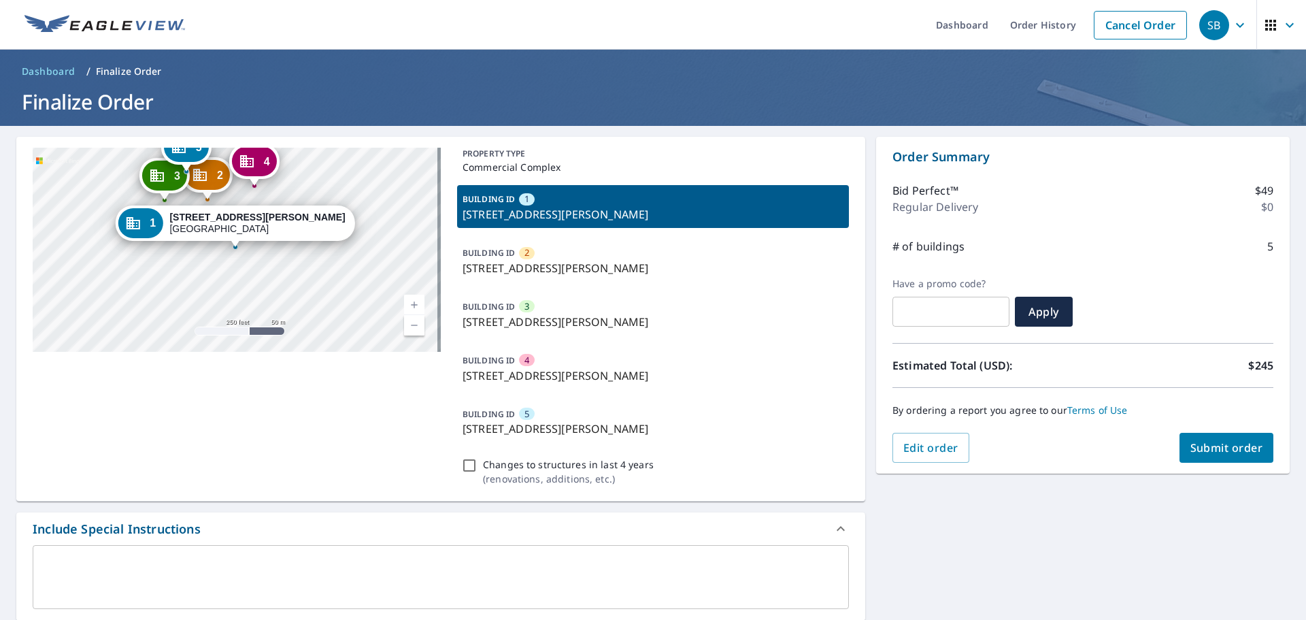
drag, startPoint x: 679, startPoint y: 214, endPoint x: 642, endPoint y: 424, distance: 212.7
click at [642, 424] on div "PROPERTY [GEOGRAPHIC_DATA] ID 1 [STREET_ADDRESS][PERSON_NAME] BUILDING ID [GEOG…" at bounding box center [653, 319] width 392 height 342
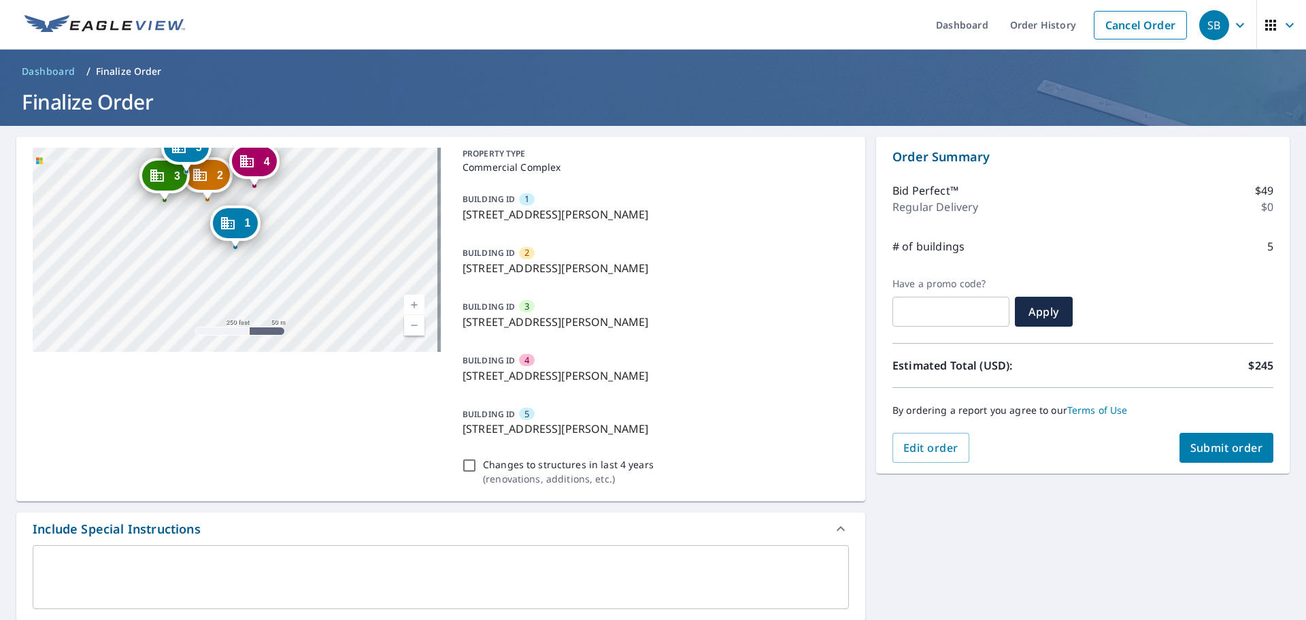
click at [656, 196] on div "BUILDING ID 1 [STREET_ADDRESS][PERSON_NAME]" at bounding box center [653, 206] width 392 height 43
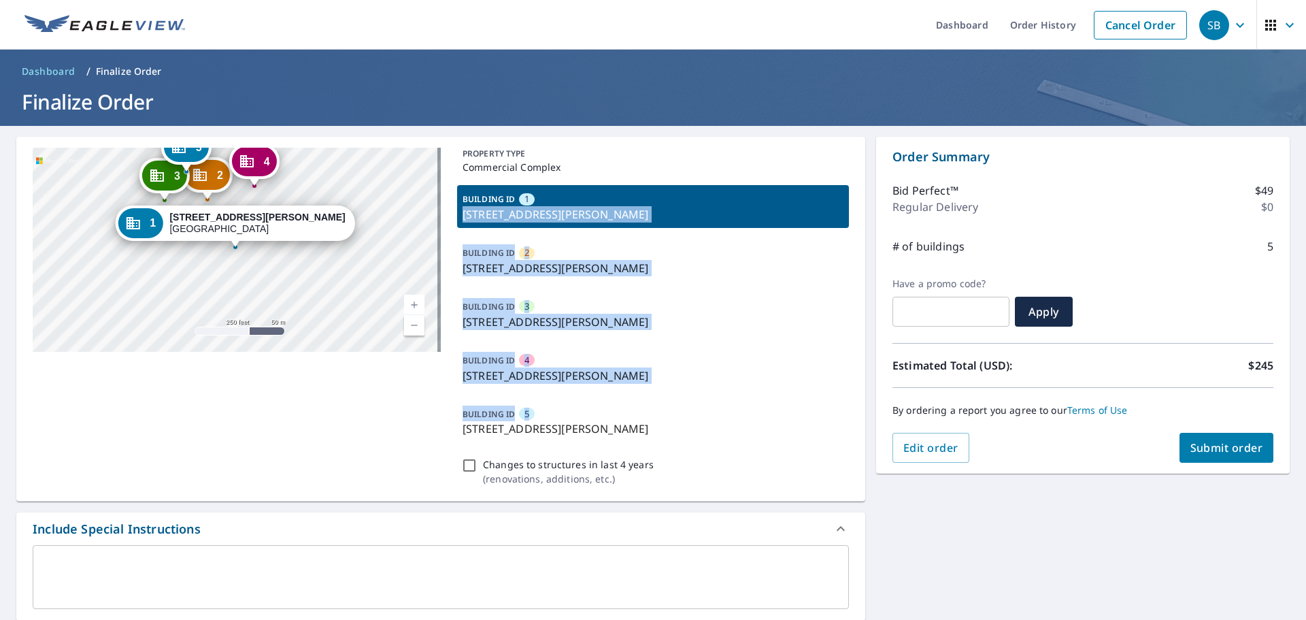
drag, startPoint x: 654, startPoint y: 203, endPoint x: 631, endPoint y: 395, distance: 193.8
click at [631, 395] on div "PROPERTY [GEOGRAPHIC_DATA] ID 1 [STREET_ADDRESS][PERSON_NAME] BUILDING ID [GEOG…" at bounding box center [653, 319] width 392 height 342
checkbox input "true"
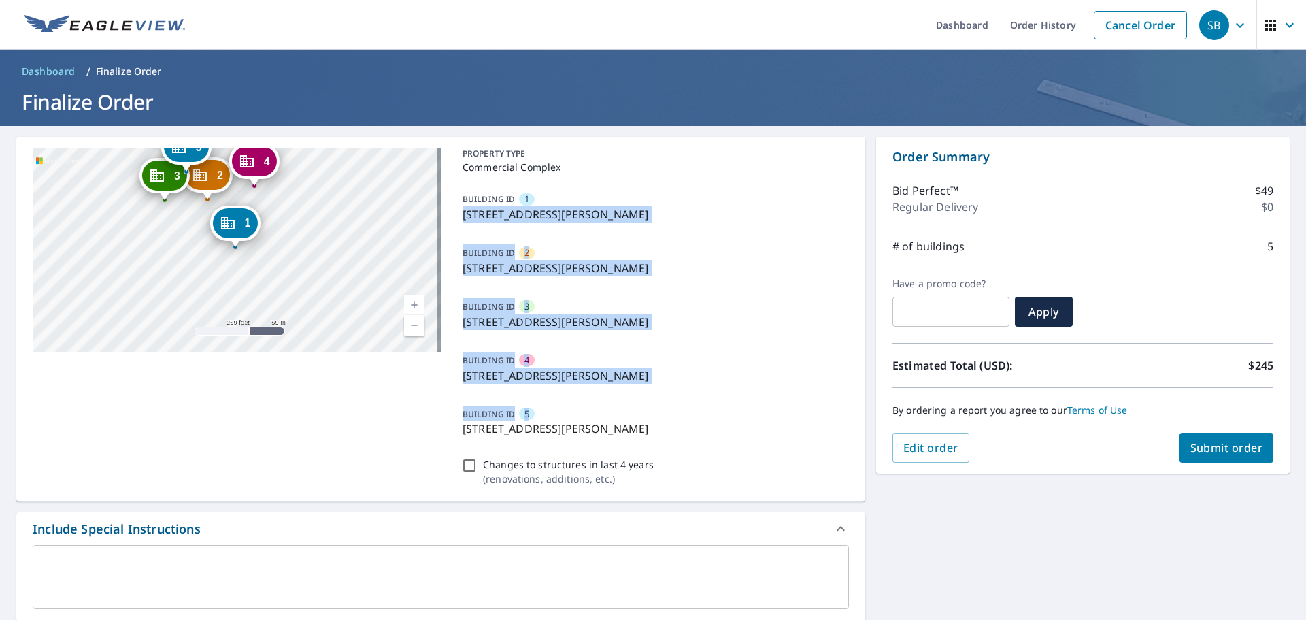
copy div "[STREET_ADDRESS][PERSON_NAME] BUILDING ID 2 [STREET_ADDRESS][PERSON_NAME] BUILD…"
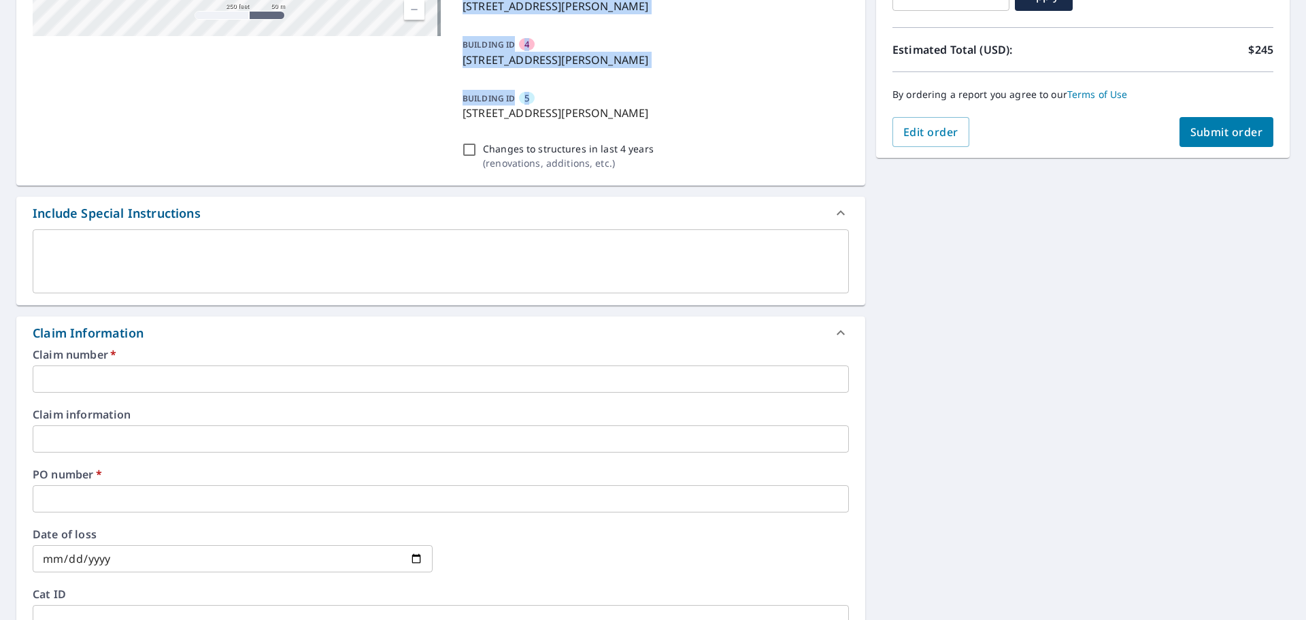
scroll to position [340, 0]
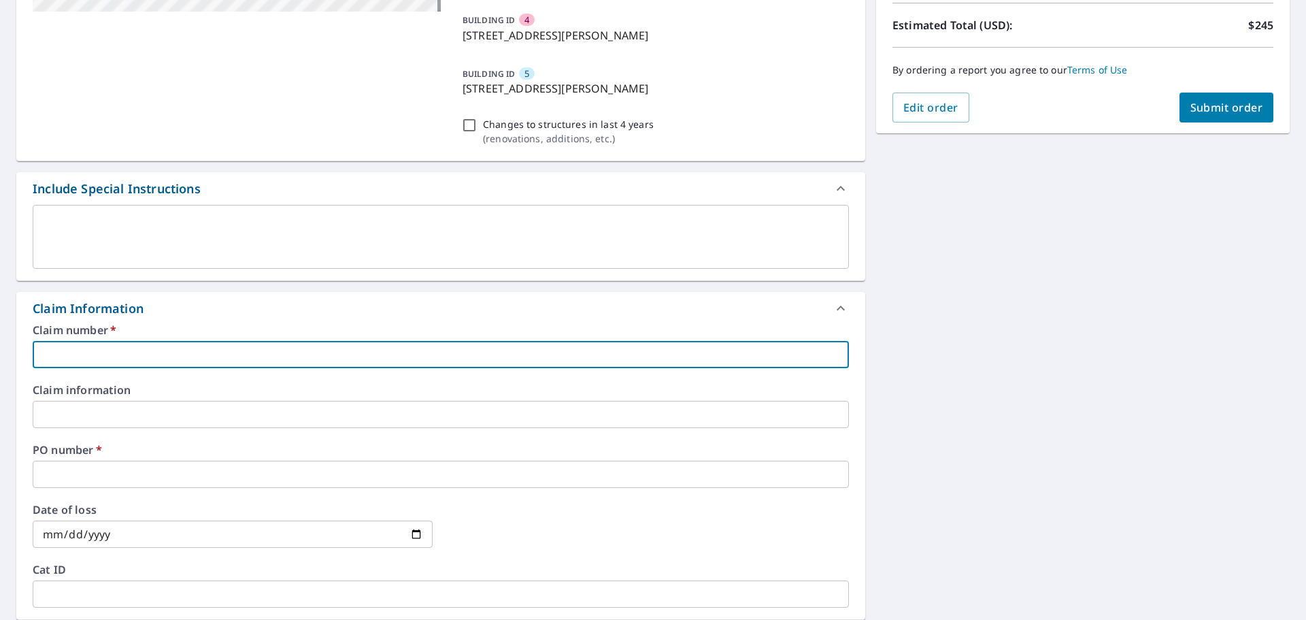
paste input "[STREET_ADDRESS][PERSON_NAME] BUILDING ID 2 [STREET_ADDRESS][PERSON_NAME] BUILD…"
type input "[STREET_ADDRESS][PERSON_NAME] BUILDING ID 2 [STREET_ADDRESS][PERSON_NAME] BUILD…"
checkbox input "true"
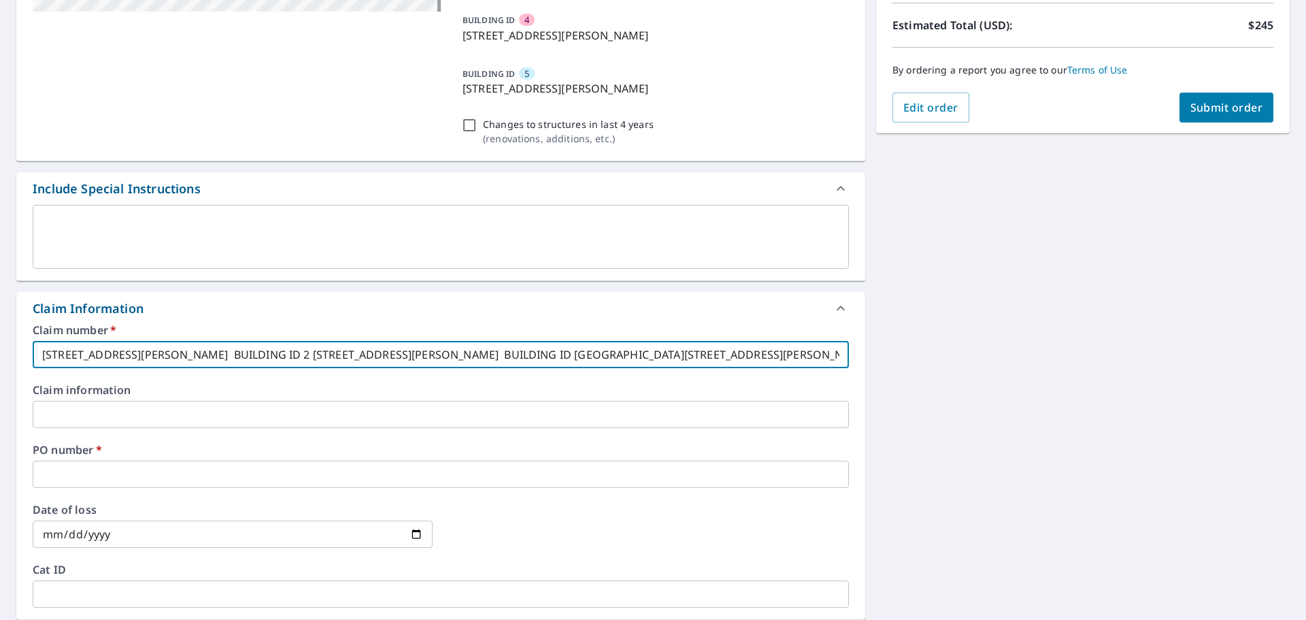
scroll to position [0, 248]
type input "[STREET_ADDRESS][PERSON_NAME] BUILDING ID 2 [STREET_ADDRESS][PERSON_NAME] BUILD…"
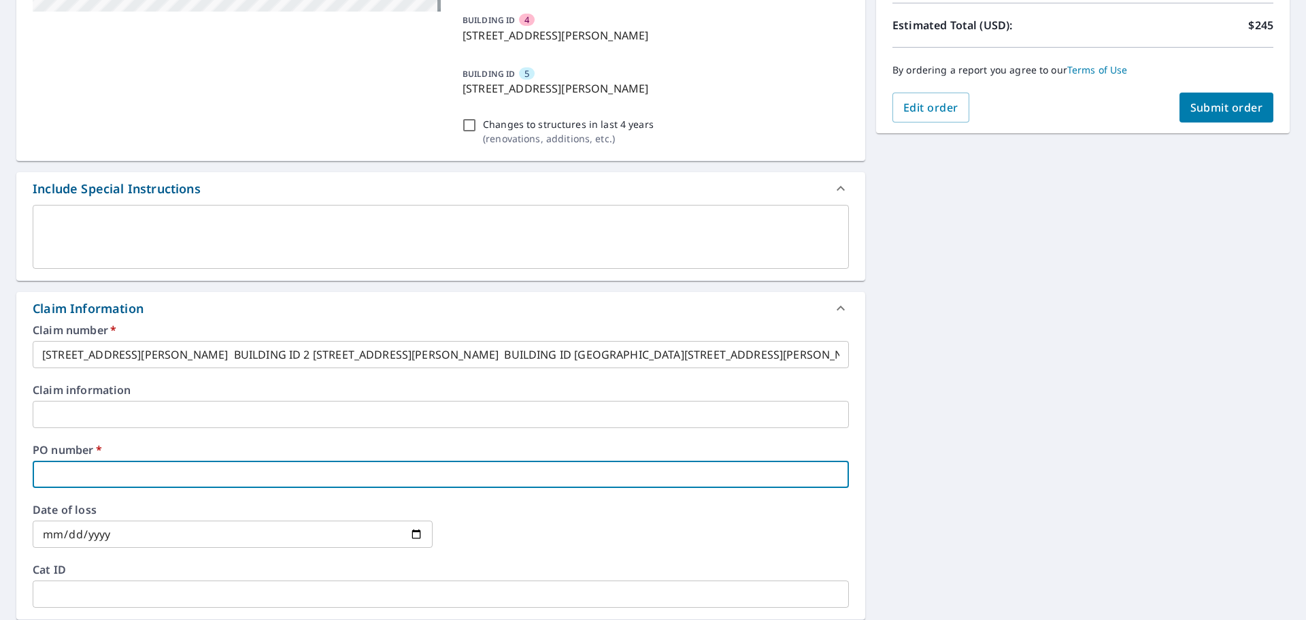
paste input "[STREET_ADDRESS][PERSON_NAME]"
type input "[STREET_ADDRESS][PERSON_NAME]"
checkbox input "true"
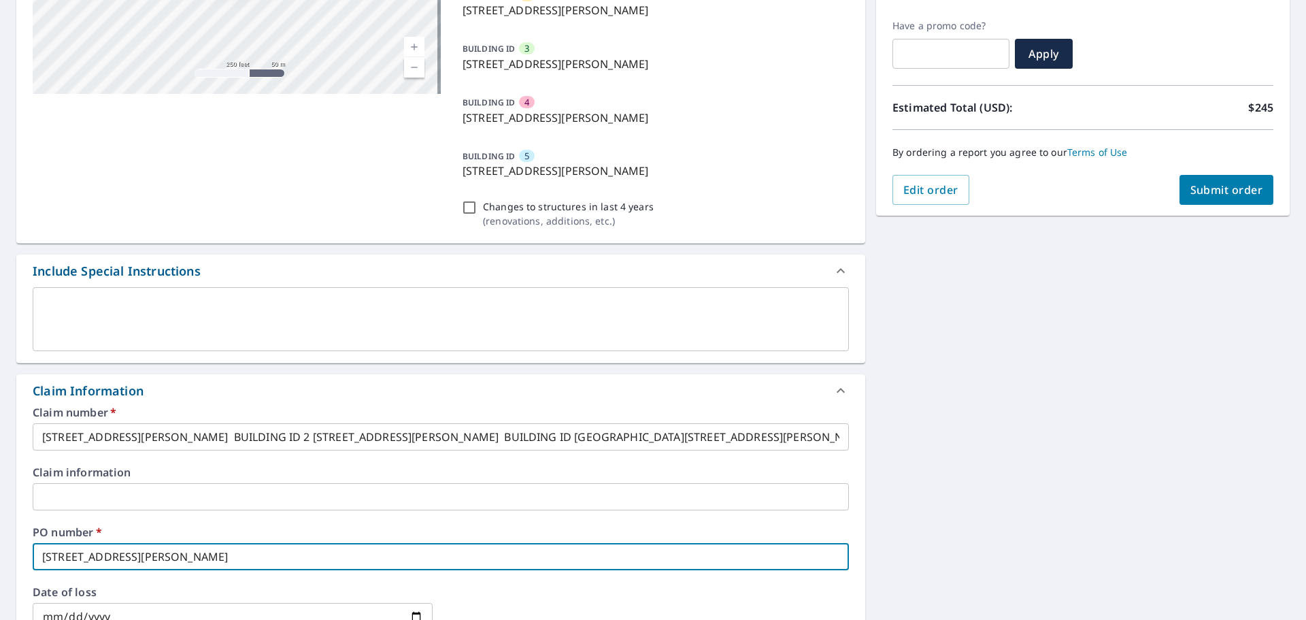
scroll to position [204, 0]
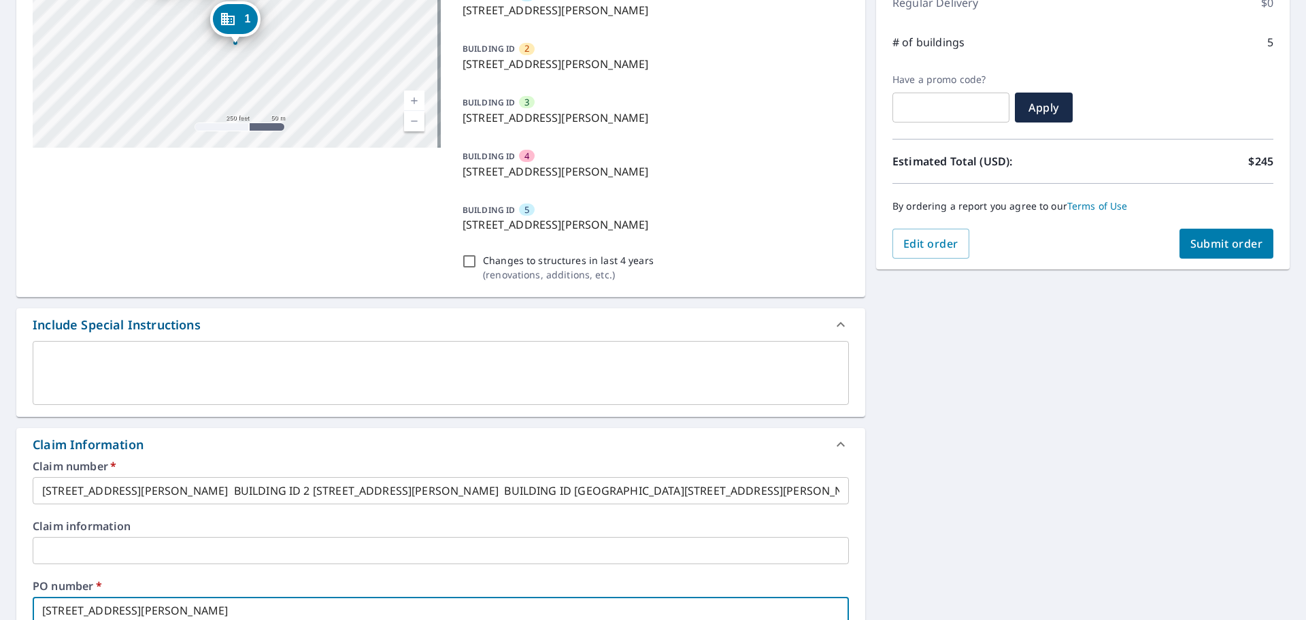
type input "[STREET_ADDRESS][PERSON_NAME]"
click at [1231, 240] on span "Submit order" at bounding box center [1226, 243] width 73 height 15
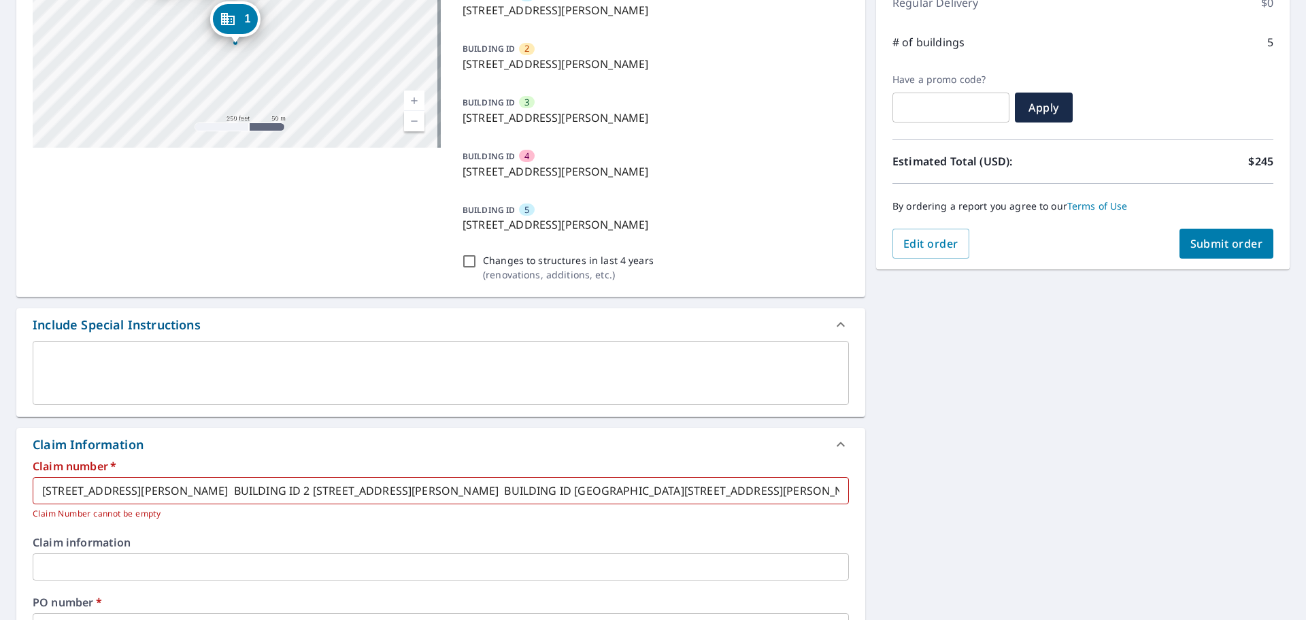
click at [1219, 249] on span "Submit order" at bounding box center [1226, 243] width 73 height 15
click at [1197, 238] on span "Submit order" at bounding box center [1226, 243] width 73 height 15
checkbox input "true"
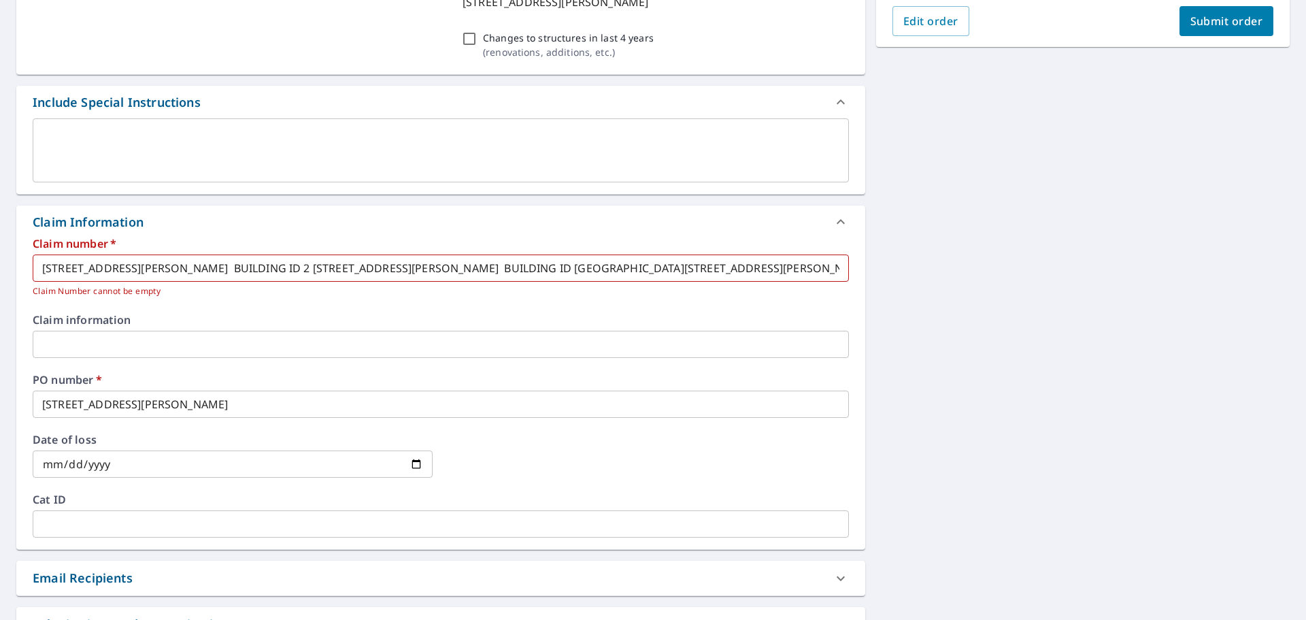
scroll to position [544, 0]
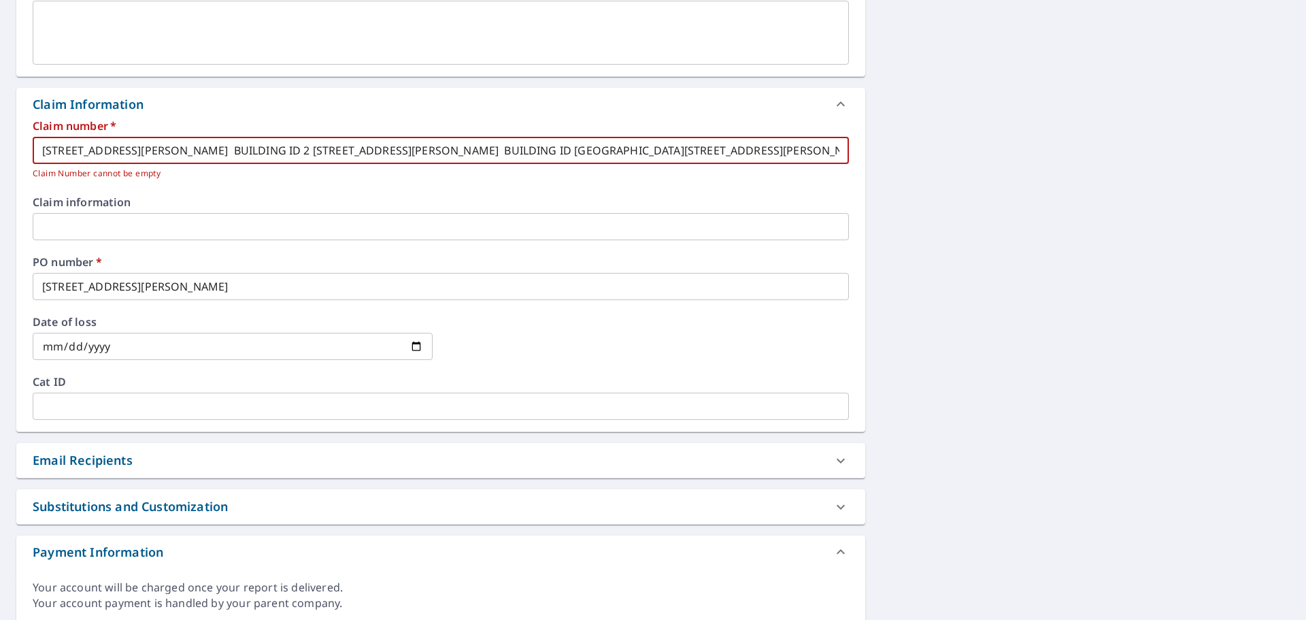
paste input "[STREET_ADDRESS][PERSON_NAME] BUILDING ID 2 [STREET_ADDRESS][PERSON_NAME] BUILD…"
type input "[STREET_ADDRESS][PERSON_NAME] BUILDING ID 2 [STREET_ADDRESS][GEOGRAPHIC_DATA][P…"
checkbox input "true"
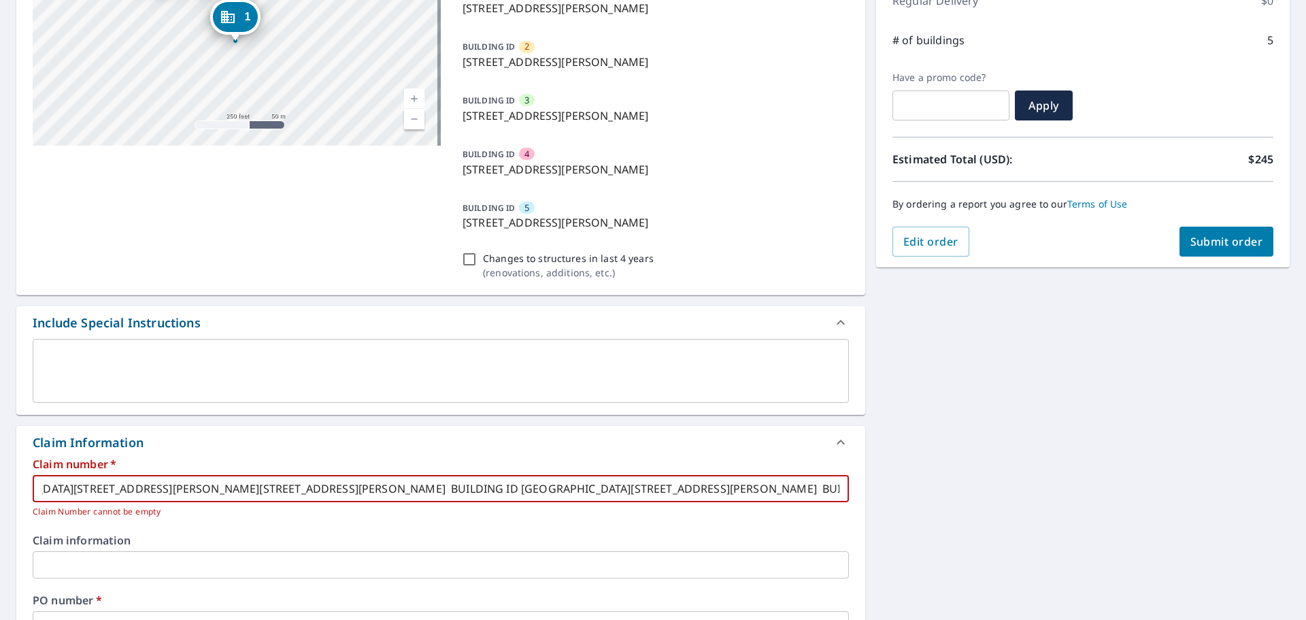
scroll to position [204, 0]
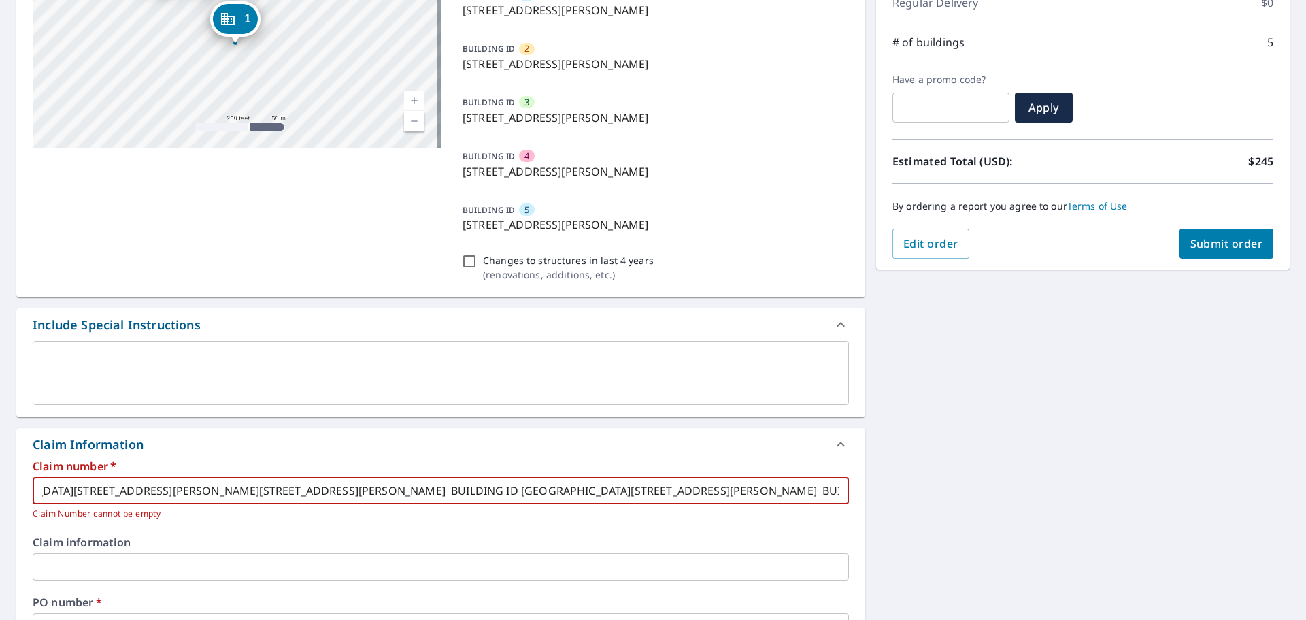
type input "[STREET_ADDRESS][PERSON_NAME] BUILDING ID 2 [STREET_ADDRESS][GEOGRAPHIC_DATA][P…"
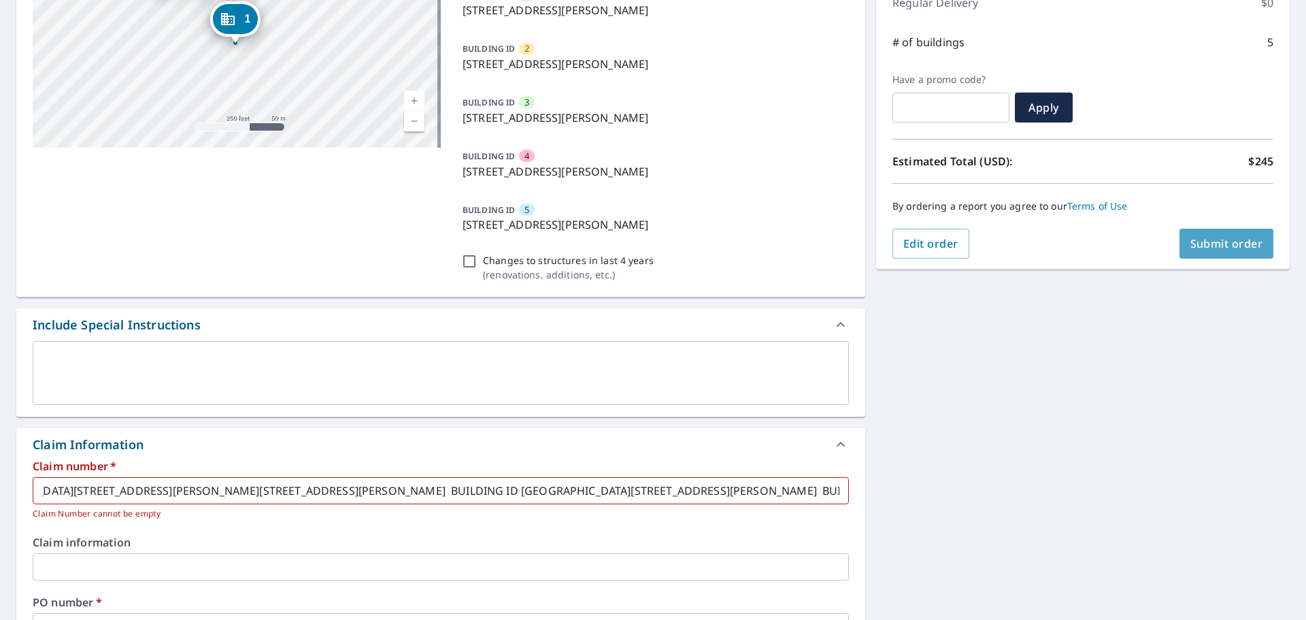
scroll to position [0, 0]
click at [1230, 254] on button "Submit order" at bounding box center [1227, 244] width 95 height 30
checkbox input "true"
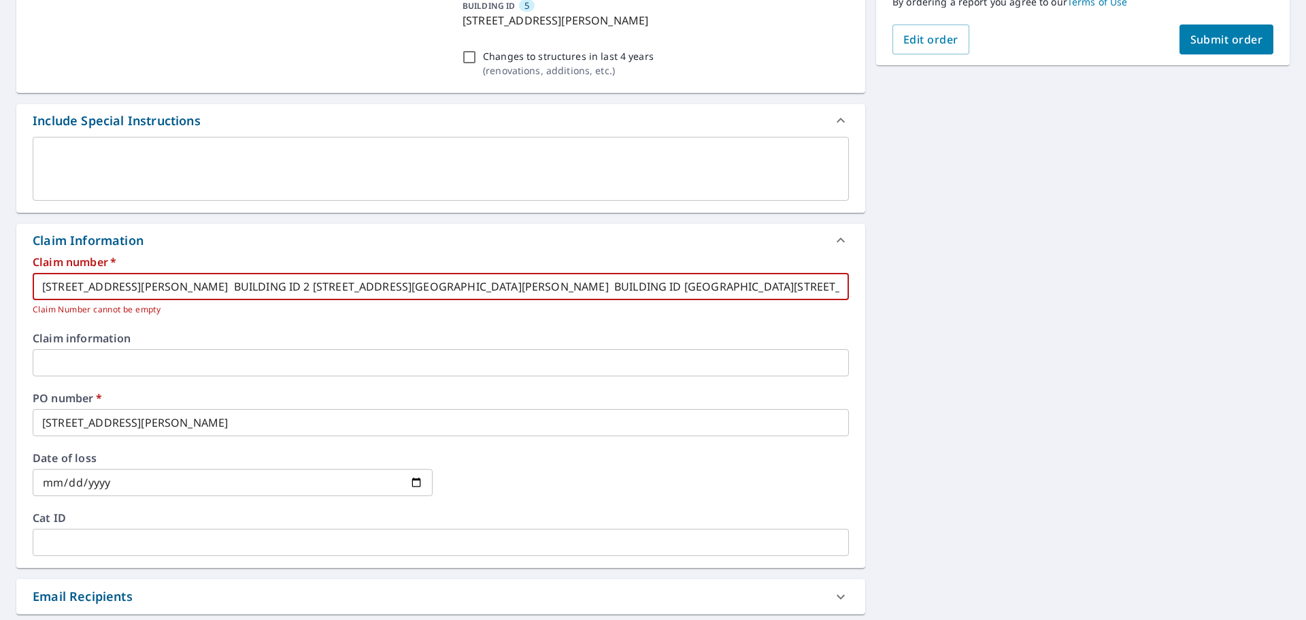
scroll to position [0, 8]
drag, startPoint x: 833, startPoint y: 286, endPoint x: 49, endPoint y: 278, distance: 783.7
click at [62, 278] on input "[STREET_ADDRESS][PERSON_NAME] BUILDING ID 2 [STREET_ADDRESS][GEOGRAPHIC_DATA][P…" at bounding box center [441, 286] width 816 height 27
type input "21011 [STREET_ADDRESS][PERSON_NAME] BUILDING ID [GEOGRAPHIC_DATA][STREET_ADDRES…"
checkbox input "true"
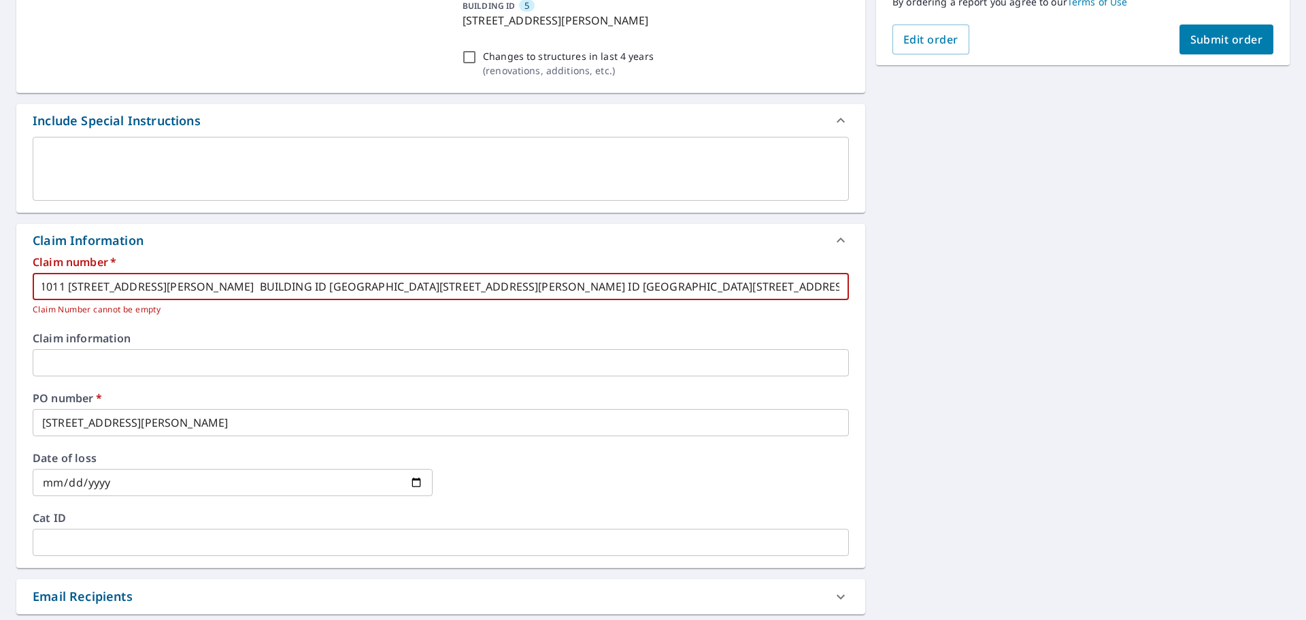
drag, startPoint x: 169, startPoint y: 273, endPoint x: 801, endPoint y: 293, distance: 632.3
click at [797, 296] on input "21011 [STREET_ADDRESS][PERSON_NAME] BUILDING ID [GEOGRAPHIC_DATA][STREET_ADDRES…" at bounding box center [441, 286] width 816 height 27
drag, startPoint x: 829, startPoint y: 284, endPoint x: 65, endPoint y: 245, distance: 765.6
click at [66, 245] on div "Claim Information Claim number   * 21011 [STREET_ADDRESS][PERSON_NAME] BUILDING…" at bounding box center [440, 396] width 849 height 344
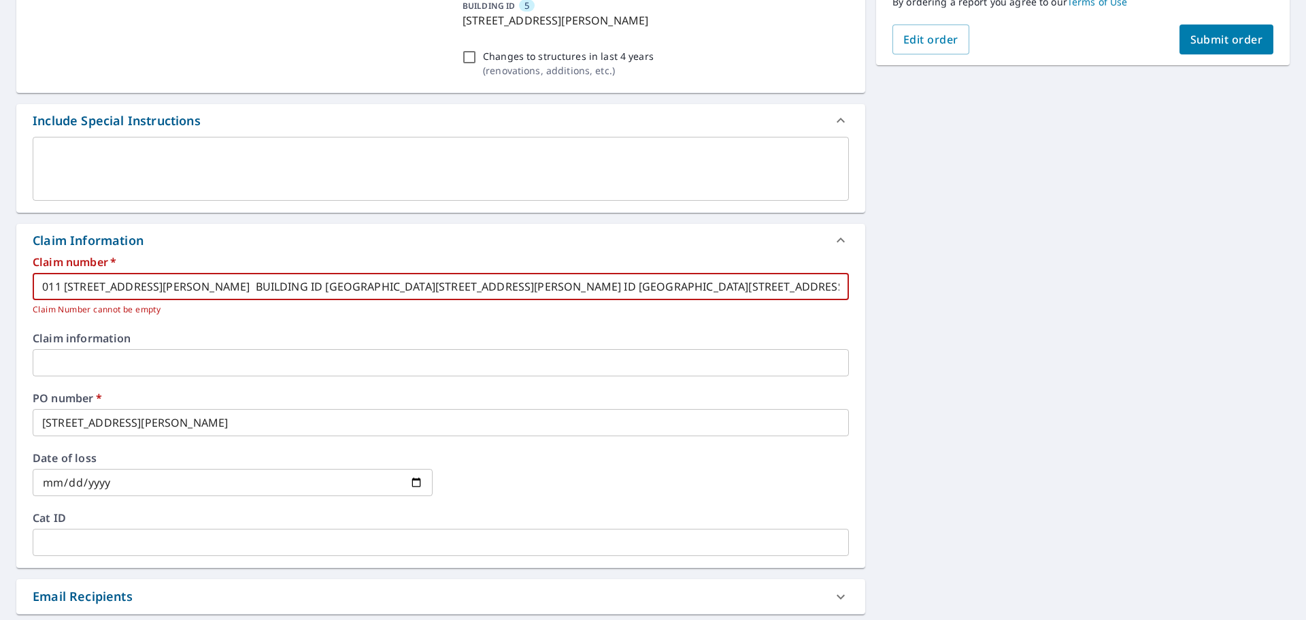
type input "21011 D 4 [STREET_ADDRESS][PERSON_NAME] BUILDING ID [STREET_ADDRESS][PERSON_NAM…"
checkbox input "true"
type input "21011D 4 [STREET_ADDRESS][PERSON_NAME] BUILDING ID [STREET_ADDRESS][PERSON_NAME…"
checkbox input "true"
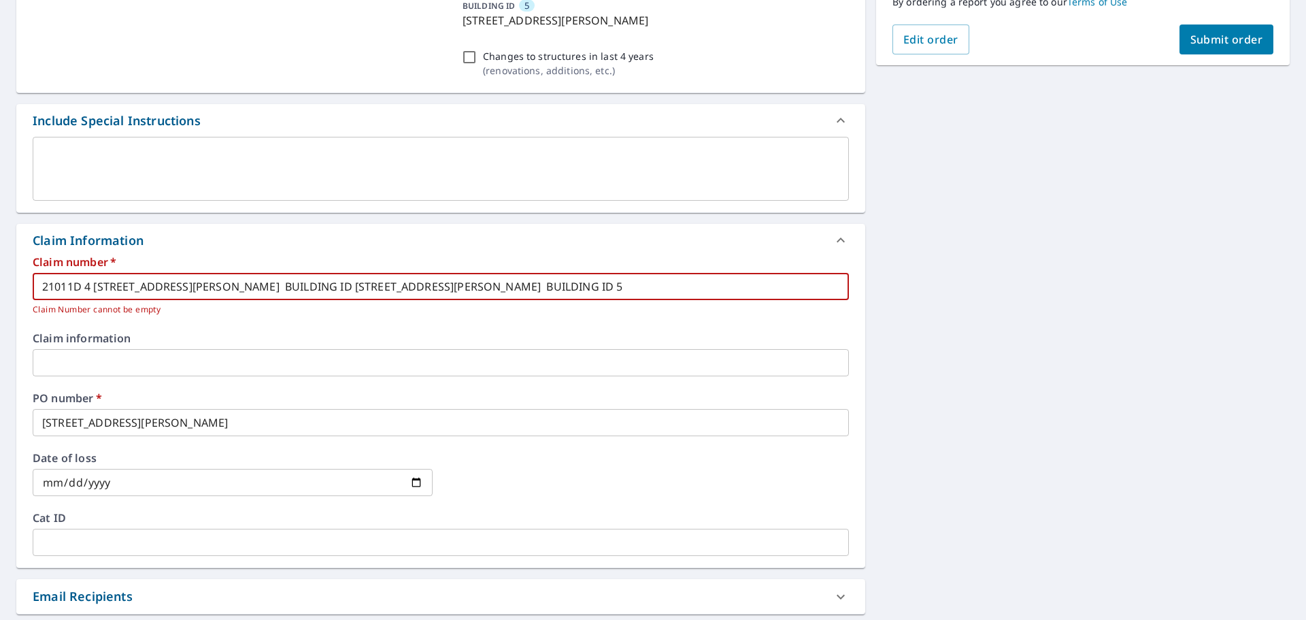
drag, startPoint x: 650, startPoint y: 278, endPoint x: 0, endPoint y: 251, distance: 650.9
click at [0, 251] on div "2 [STREET_ADDRESS][PERSON_NAME] 3 [STREET_ADDRESS][PERSON_NAME] 4 [STREET_ADDRE…" at bounding box center [653, 244] width 1306 height 1052
checkbox input "true"
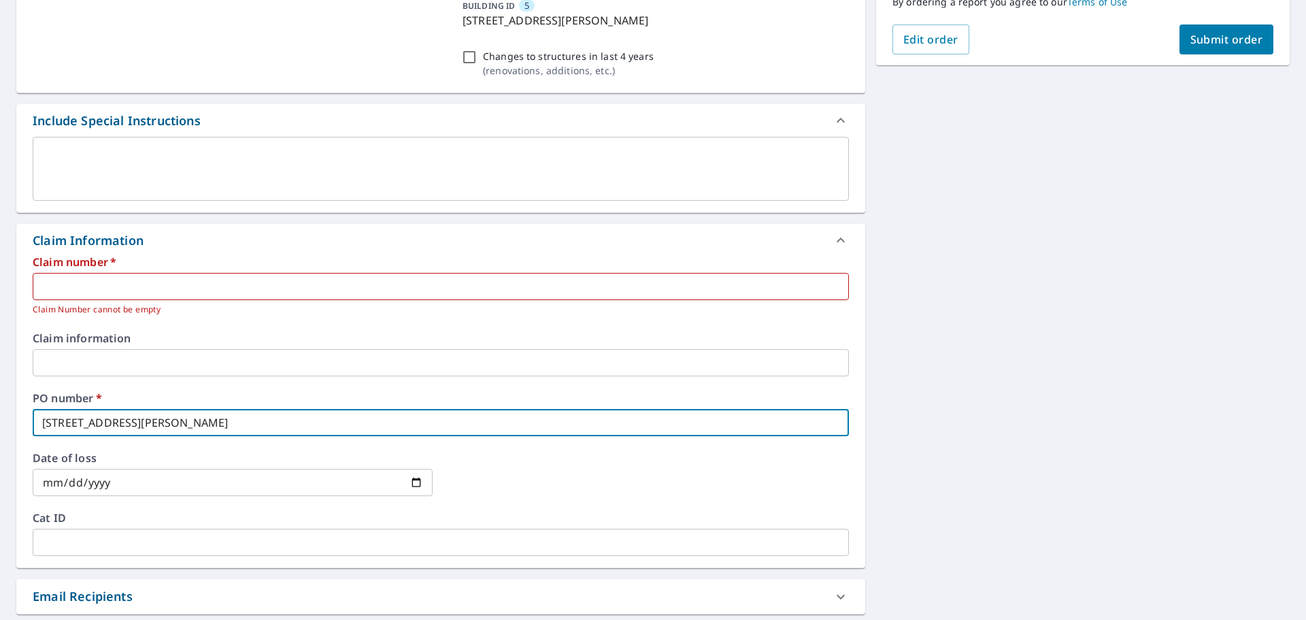
click at [324, 427] on input "[STREET_ADDRESS][PERSON_NAME]" at bounding box center [441, 422] width 816 height 27
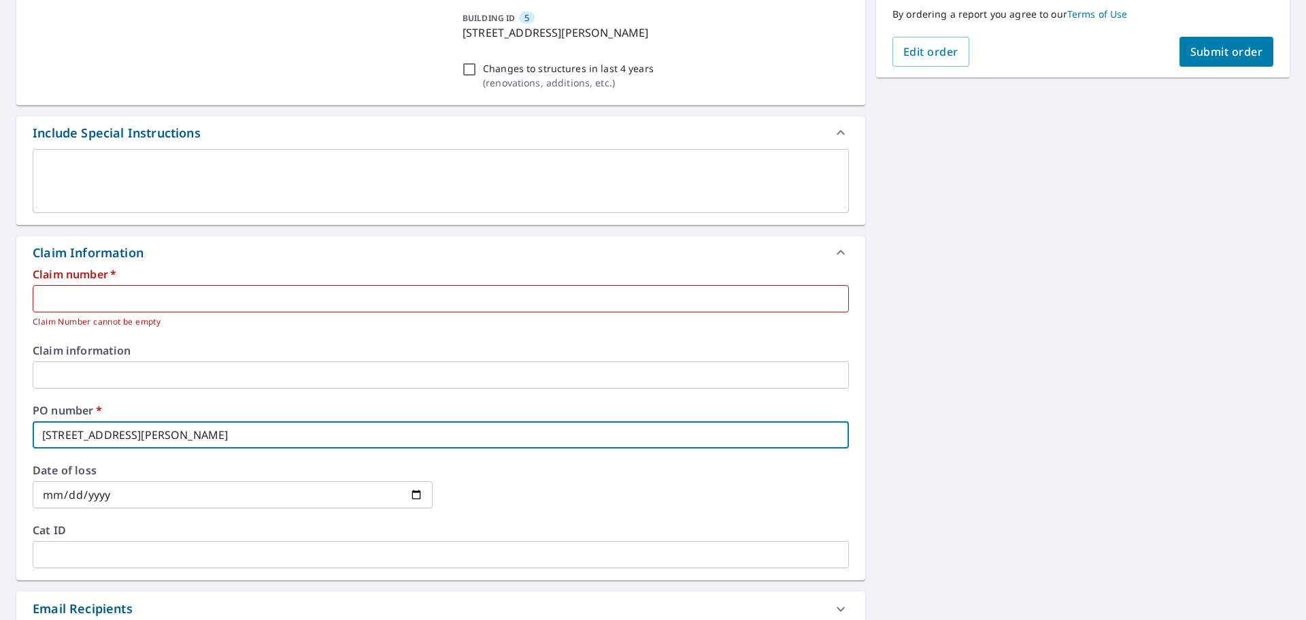
scroll to position [593, 0]
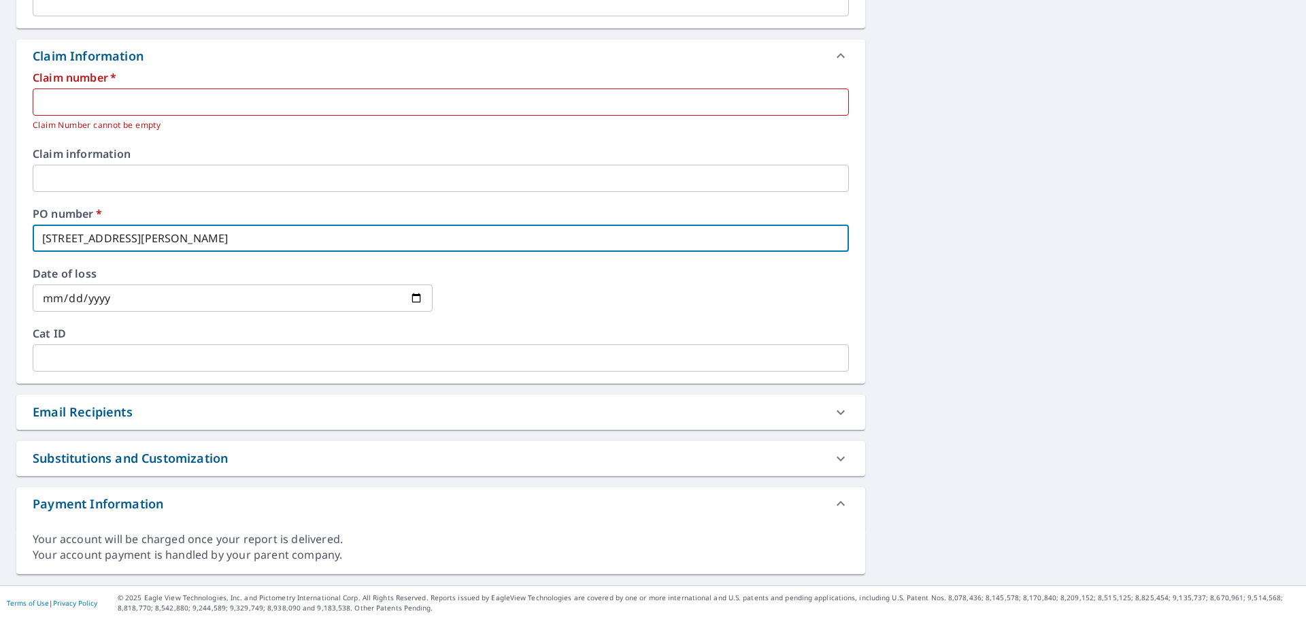
drag, startPoint x: 300, startPoint y: 242, endPoint x: 10, endPoint y: 208, distance: 292.5
click at [0, 209] on div "2 [STREET_ADDRESS][PERSON_NAME] 3 [STREET_ADDRESS][PERSON_NAME] 4 [STREET_ADDRE…" at bounding box center [653, 59] width 1306 height 1052
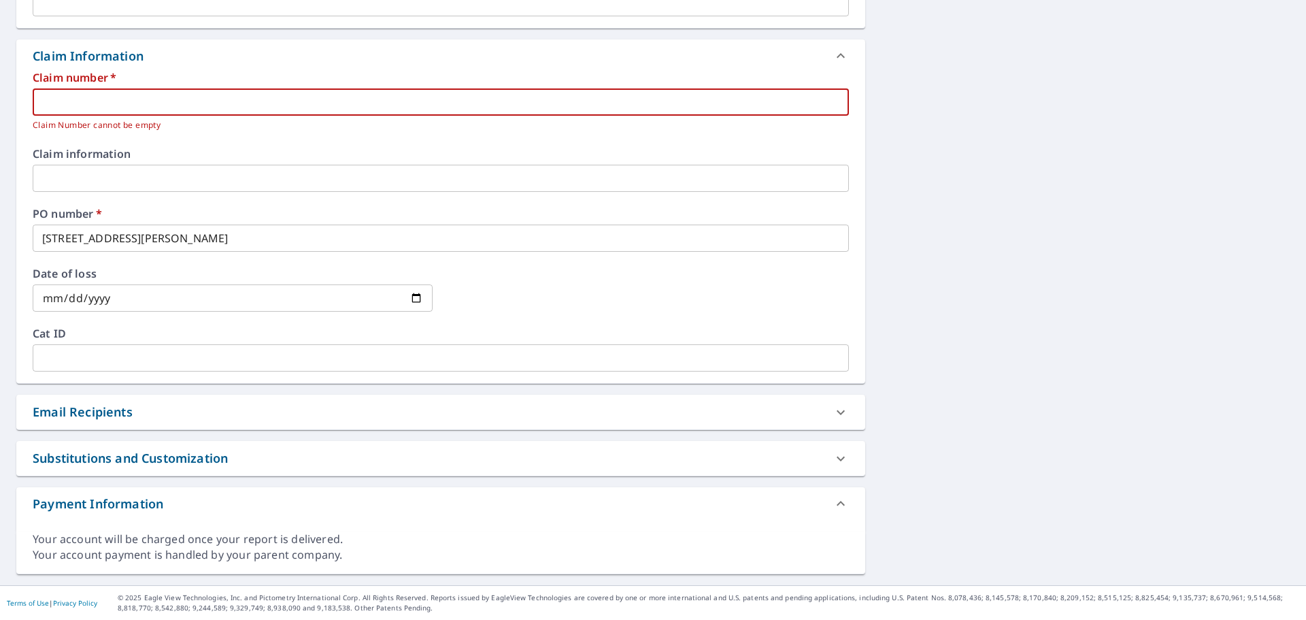
paste input "[STREET_ADDRESS][PERSON_NAME]"
type input "[STREET_ADDRESS][PERSON_NAME]"
checkbox input "true"
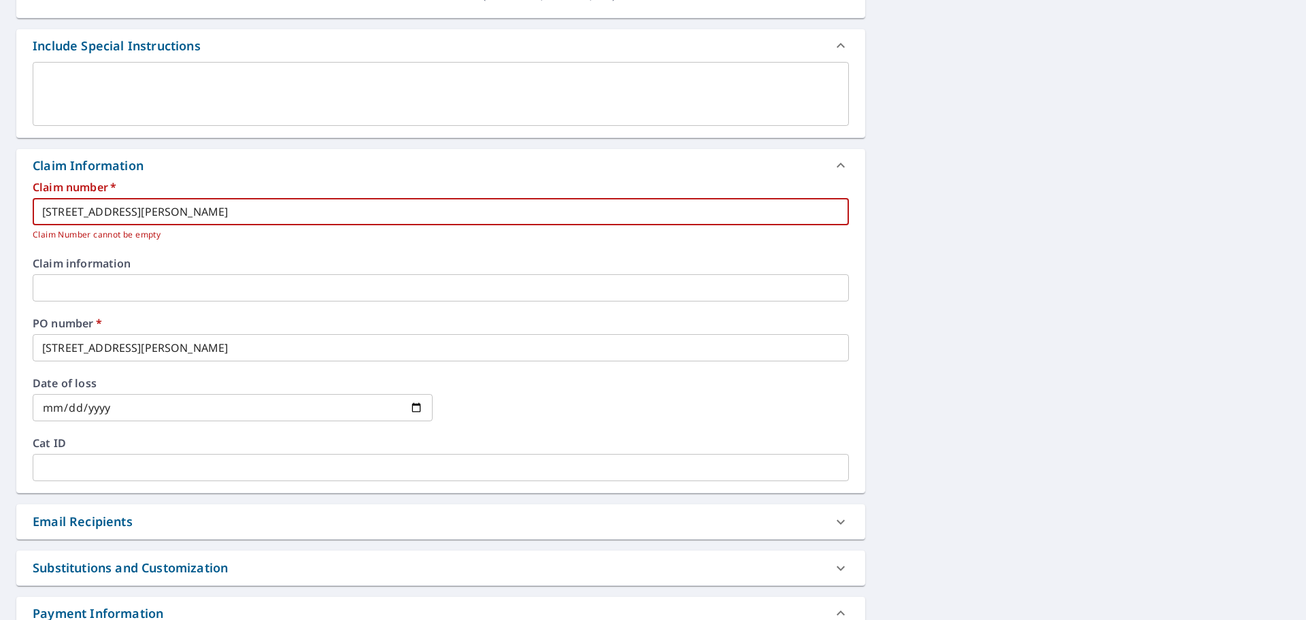
scroll to position [252, 0]
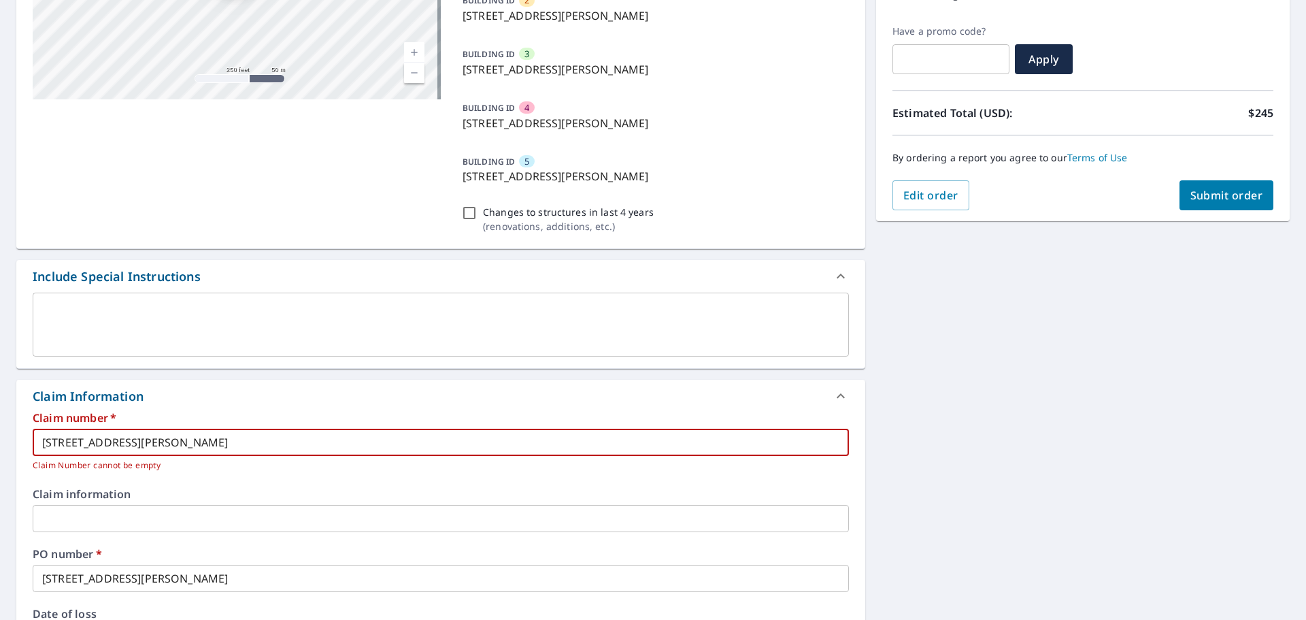
type input "[STREET_ADDRESS][PERSON_NAME]"
click at [1190, 202] on span "Submit order" at bounding box center [1226, 195] width 73 height 15
checkbox input "true"
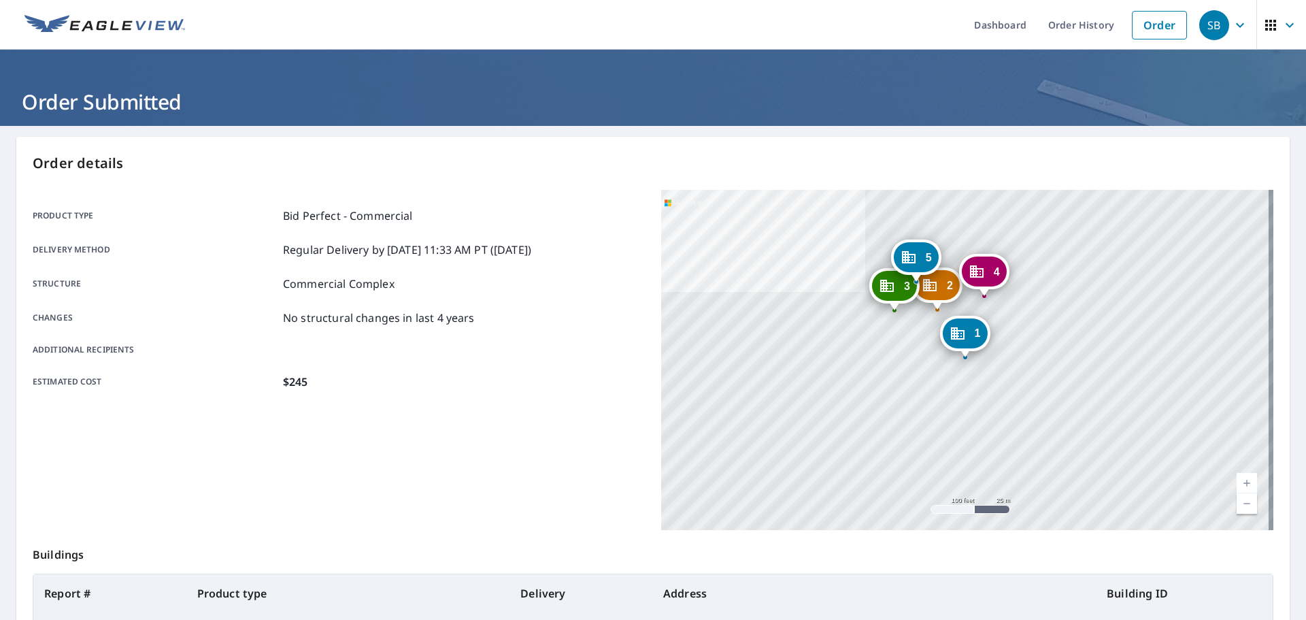
click at [1101, 300] on div "2 [STREET_ADDRESS][PERSON_NAME] 3 [STREET_ADDRESS][PERSON_NAME] 4 [STREET_ADDRE…" at bounding box center [967, 360] width 612 height 340
